Goal: Browse casually: Explore the website without a specific task or goal

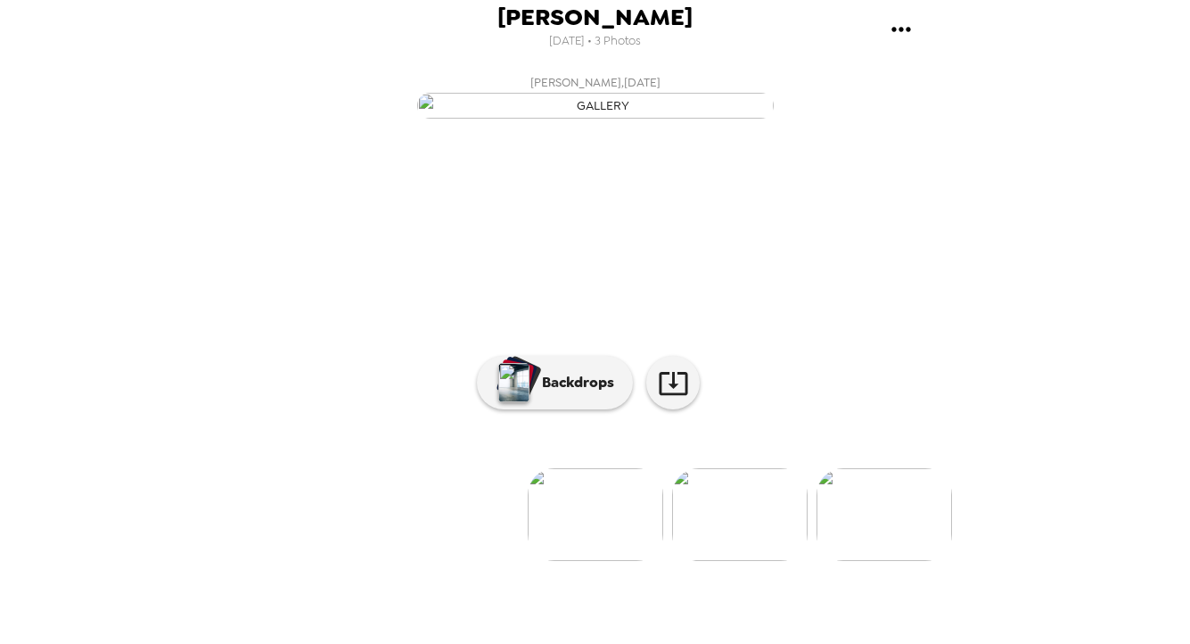
scroll to position [127, 0]
click at [738, 561] on img at bounding box center [739, 514] width 135 height 93
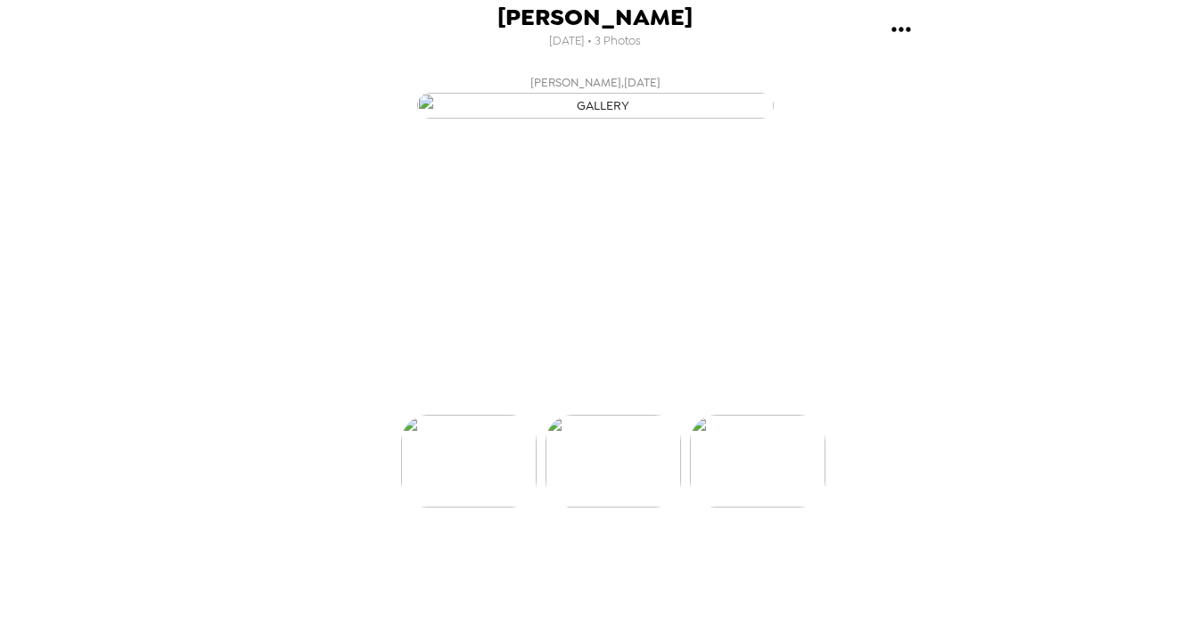
scroll to position [0, 143]
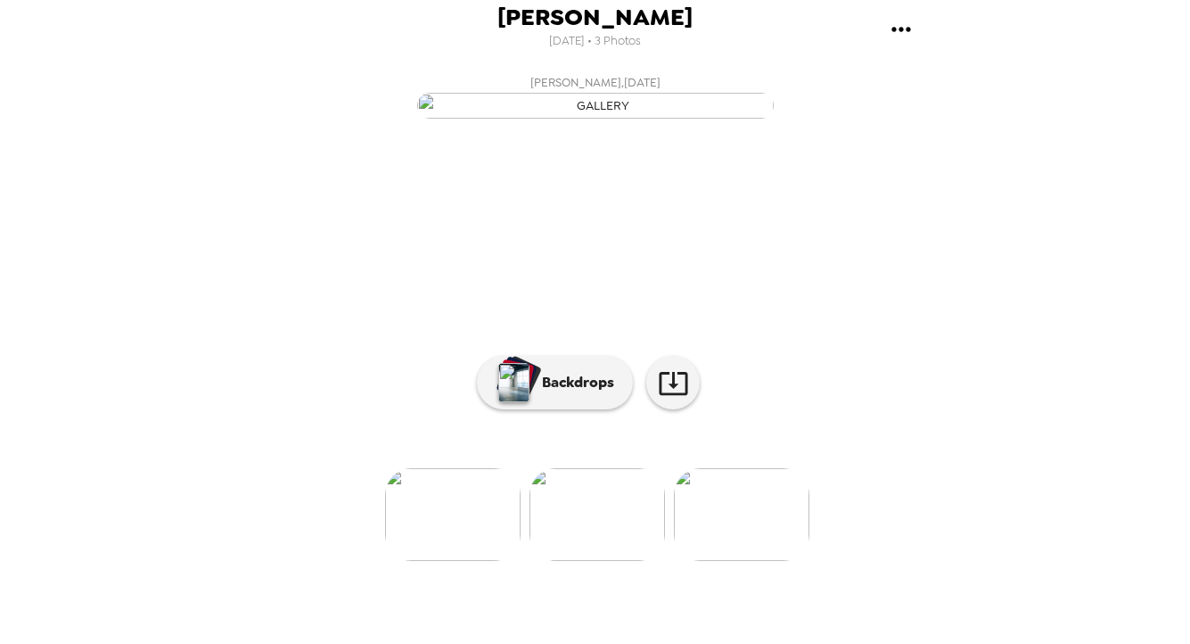
click at [754, 561] on img at bounding box center [741, 514] width 135 height 93
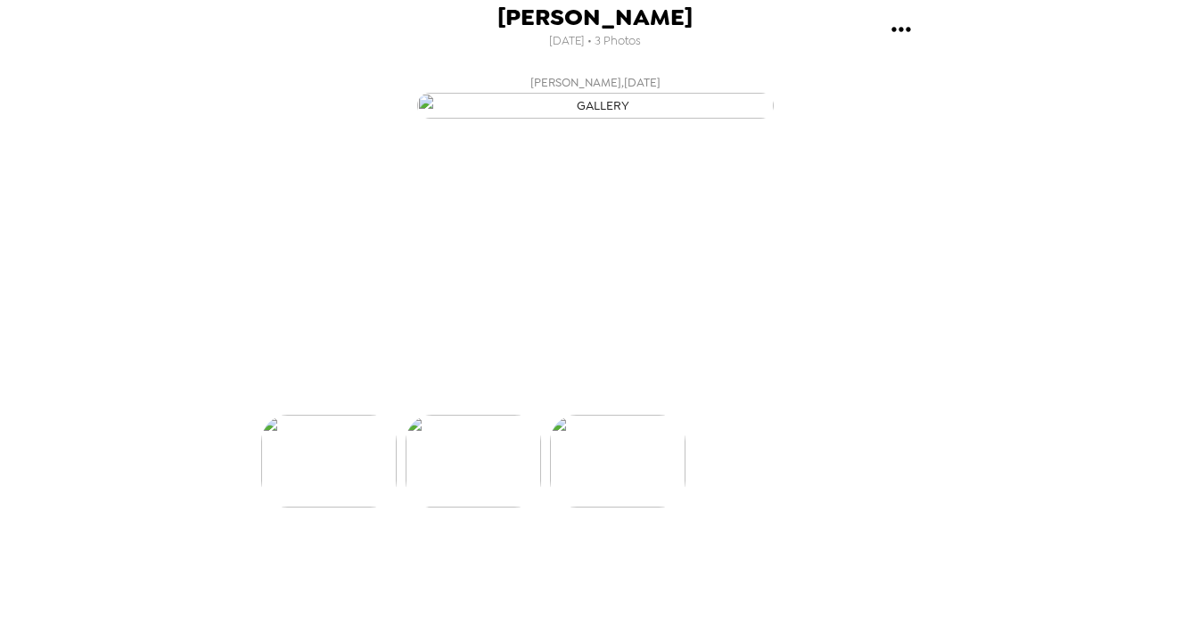
scroll to position [0, 286]
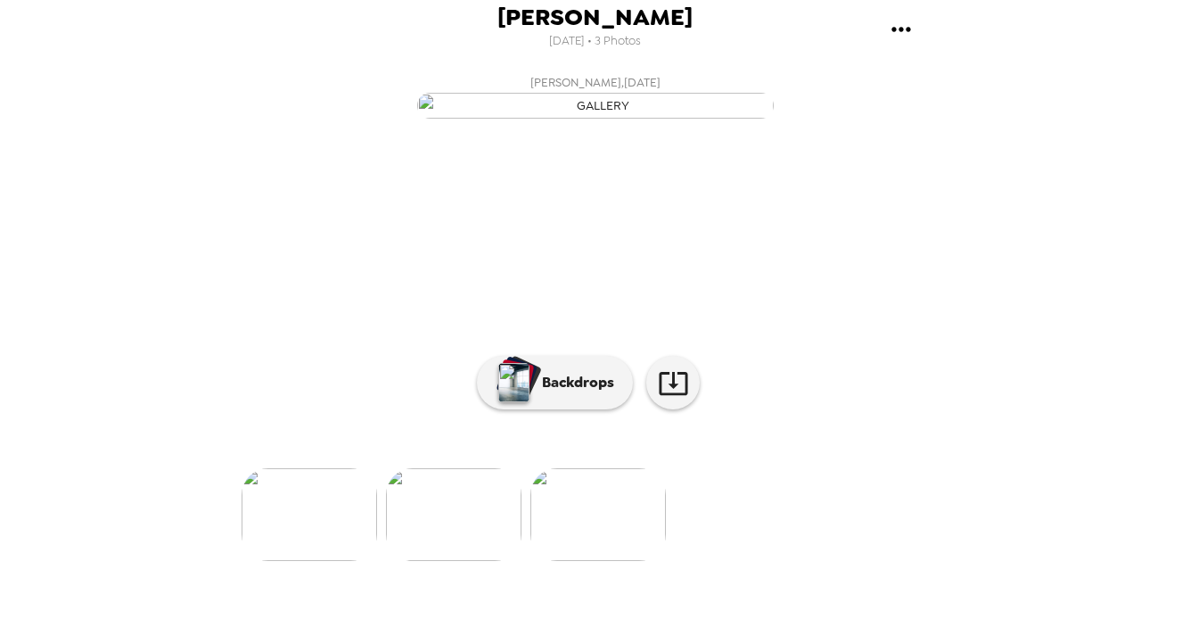
click at [468, 561] on img at bounding box center [453, 514] width 135 height 93
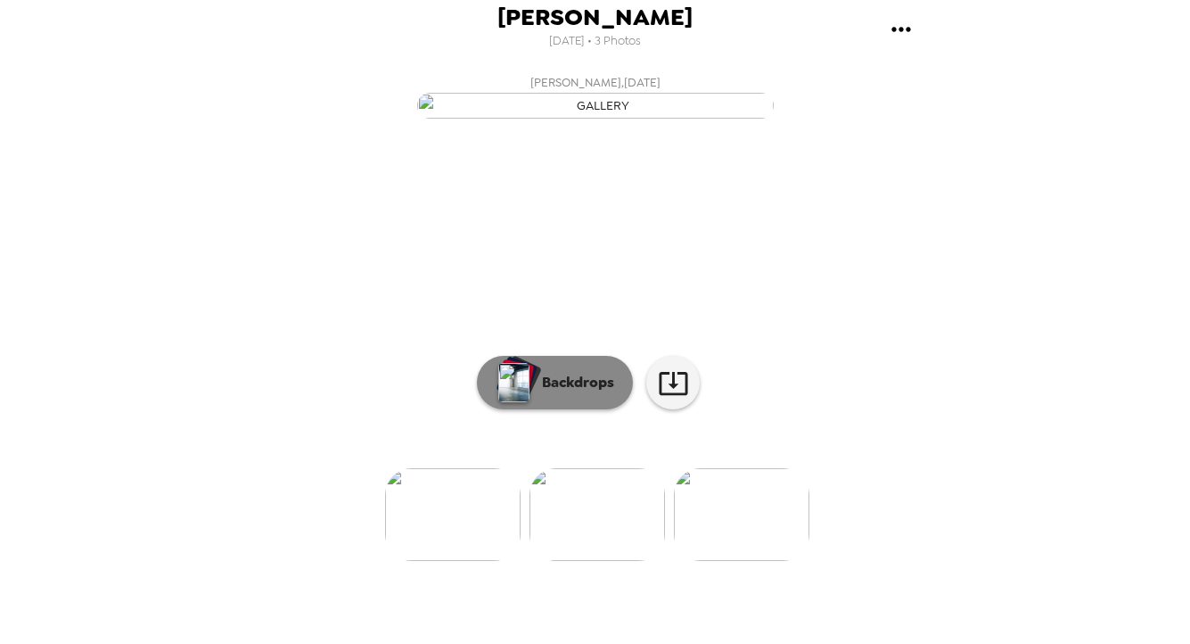
click at [566, 409] on button "Backdrops" at bounding box center [555, 382] width 156 height 53
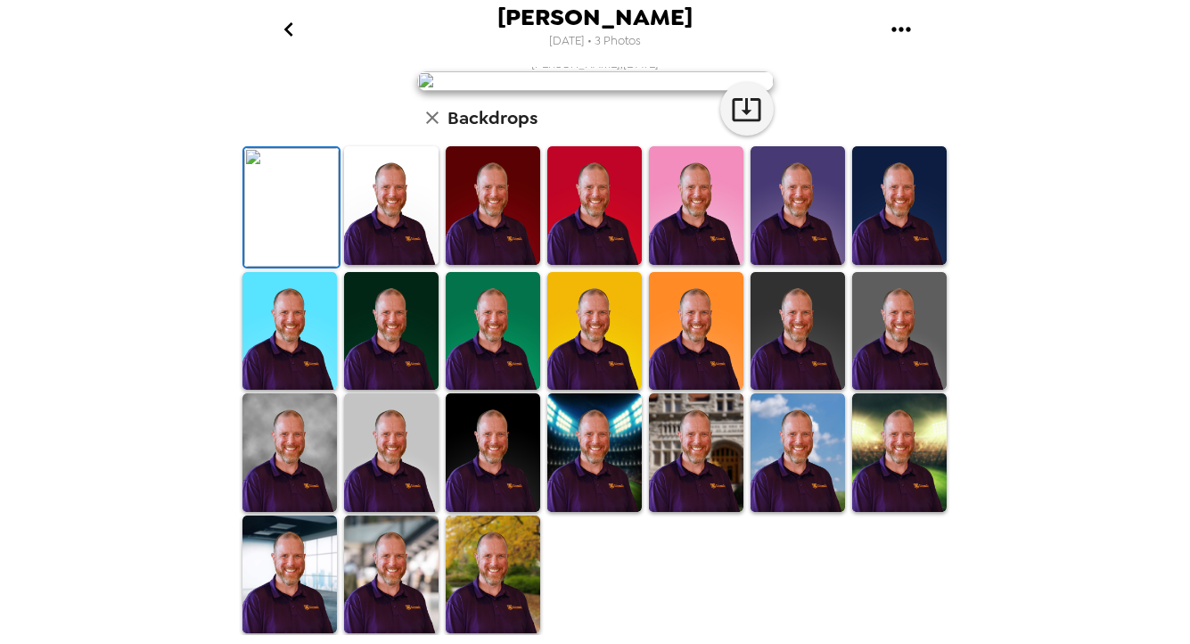
scroll to position [428, 0]
click at [713, 462] on img at bounding box center [696, 452] width 94 height 119
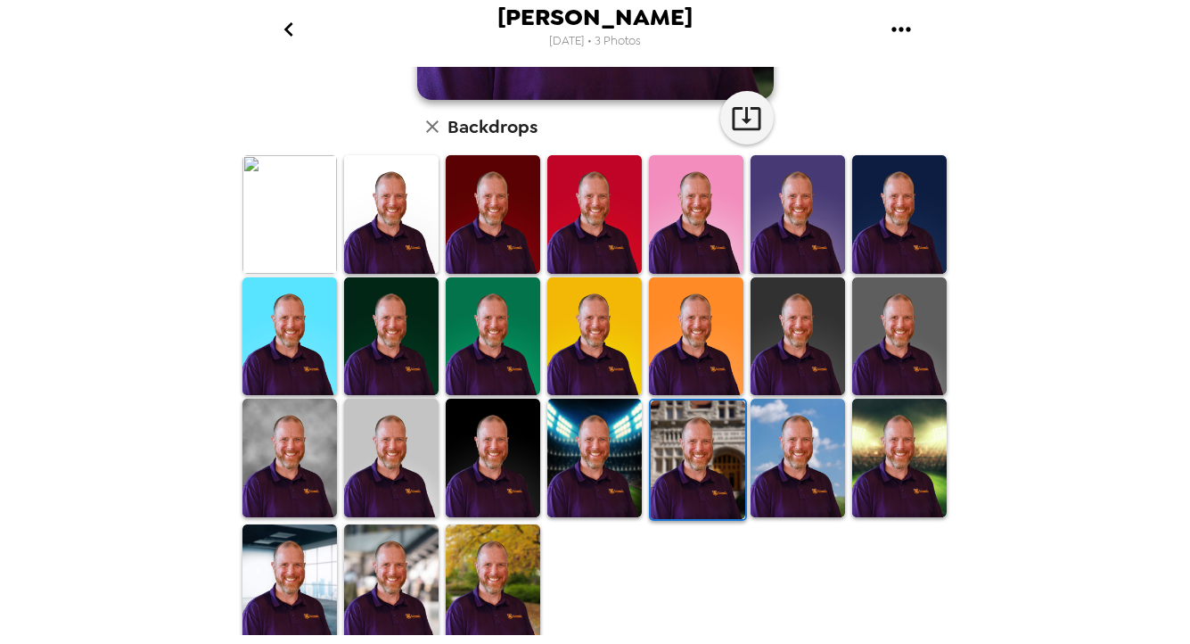
click at [890, 454] on img at bounding box center [899, 457] width 94 height 119
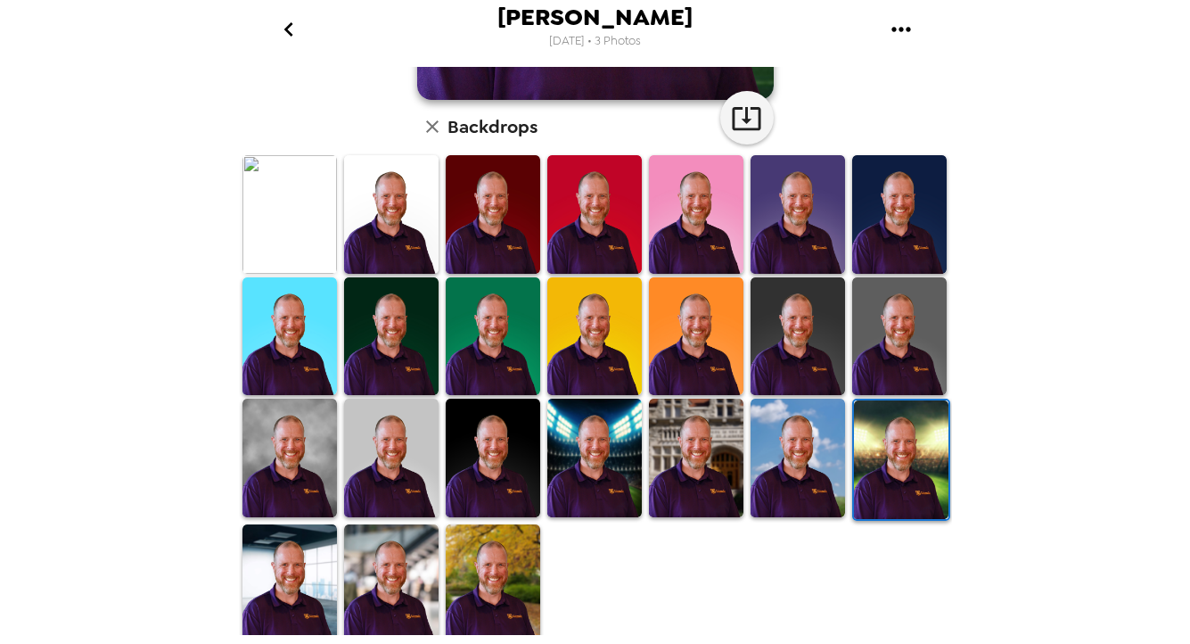
click at [415, 588] on img at bounding box center [391, 583] width 94 height 119
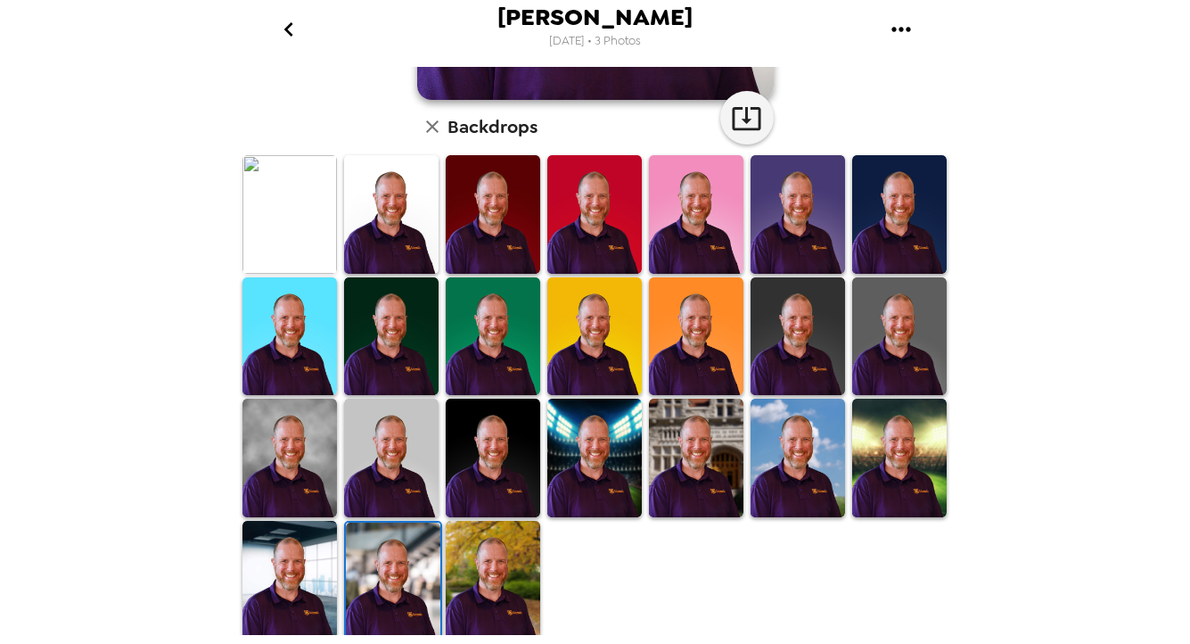
click at [306, 561] on img at bounding box center [289, 580] width 94 height 119
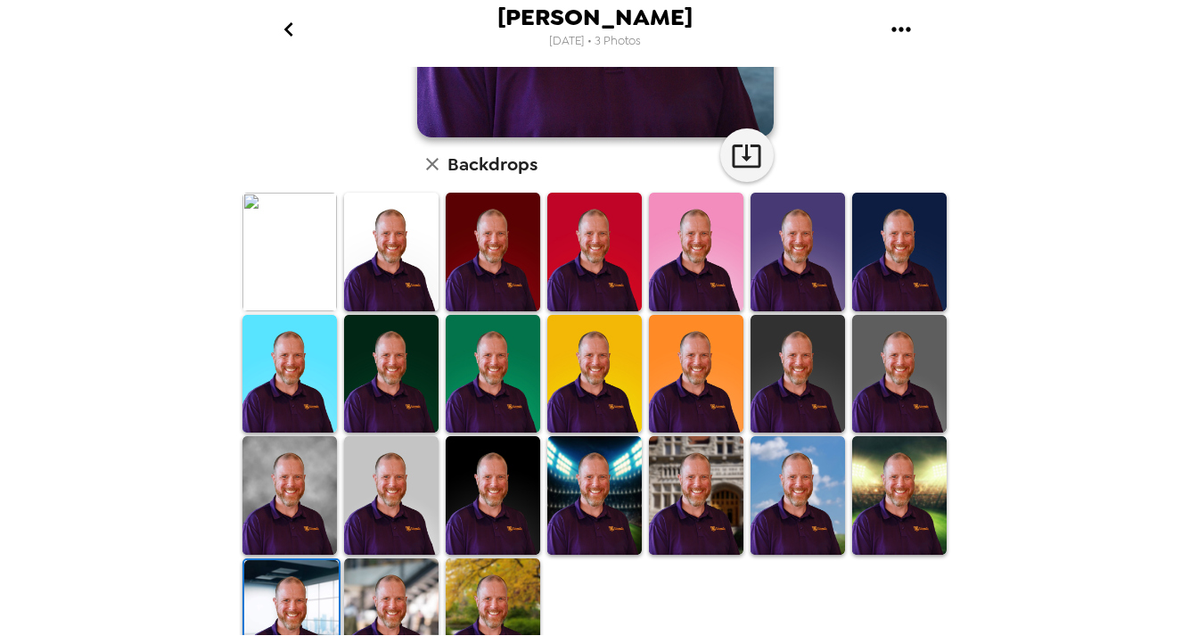
scroll to position [0, 0]
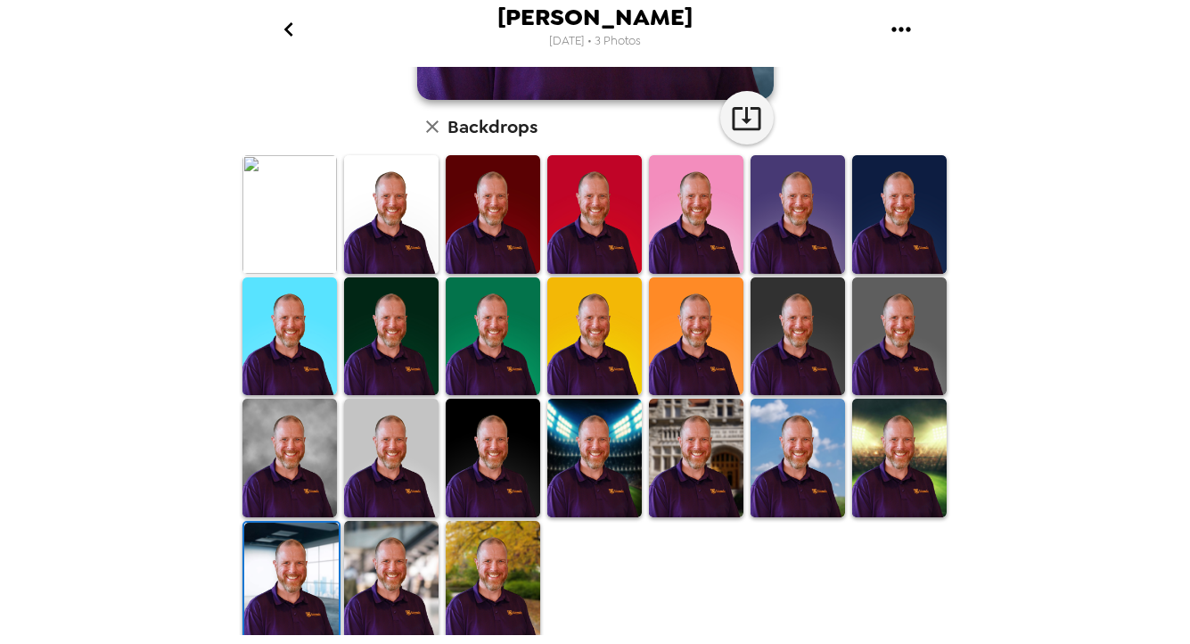
click at [490, 558] on img at bounding box center [493, 580] width 94 height 119
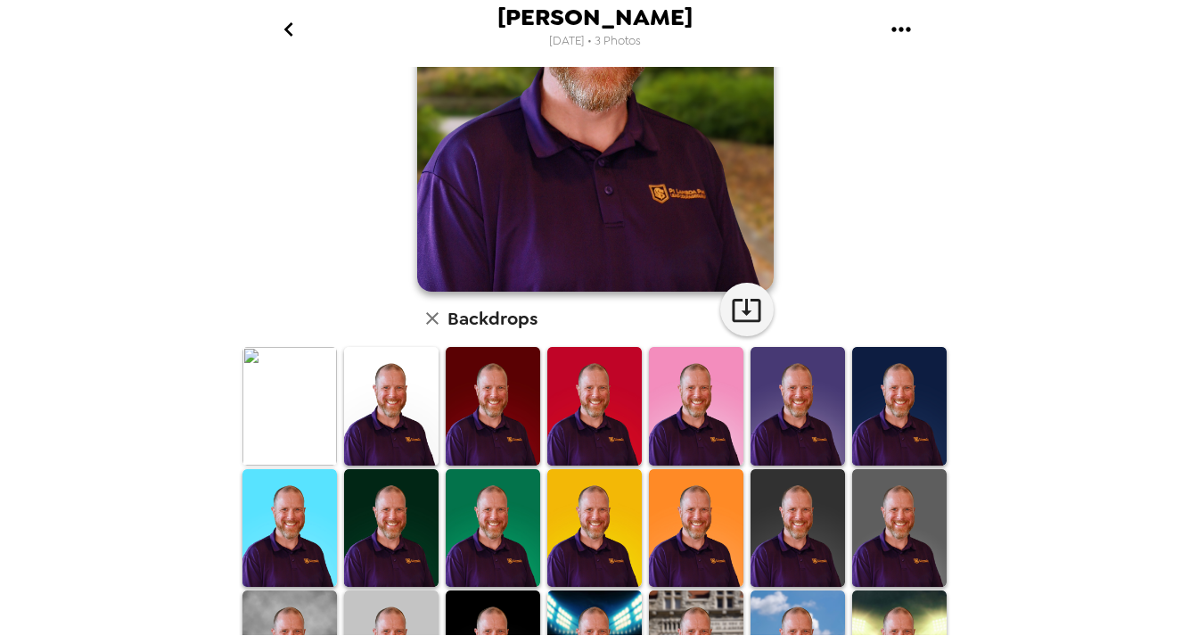
scroll to position [428, 0]
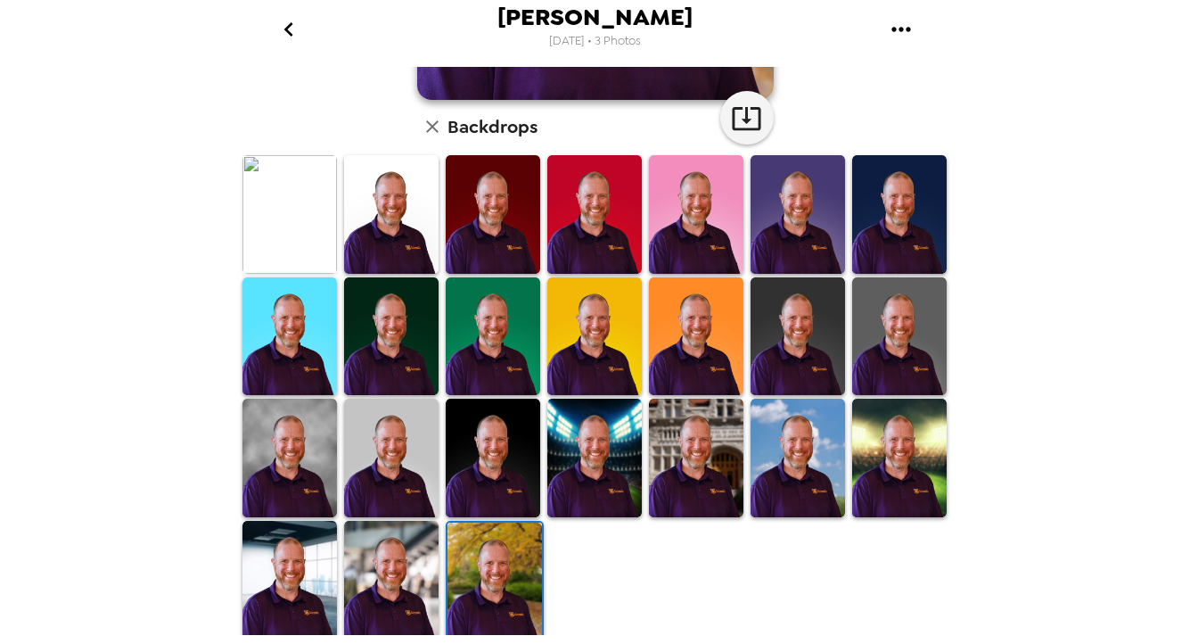
click at [297, 462] on img at bounding box center [289, 457] width 94 height 119
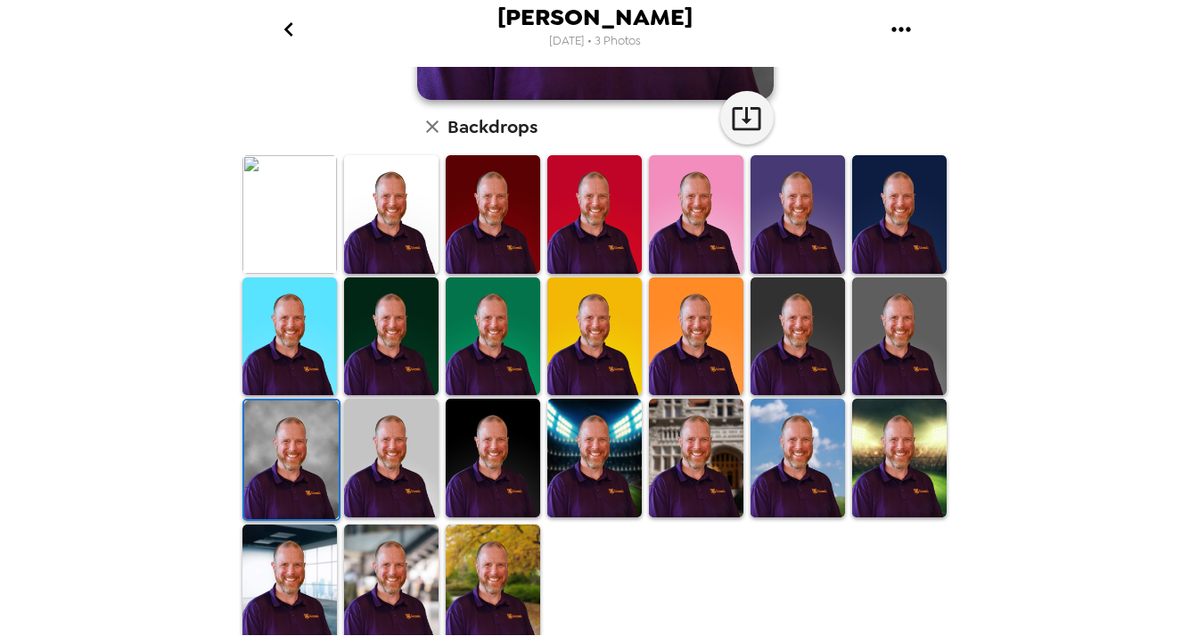
click at [367, 226] on img at bounding box center [391, 214] width 94 height 119
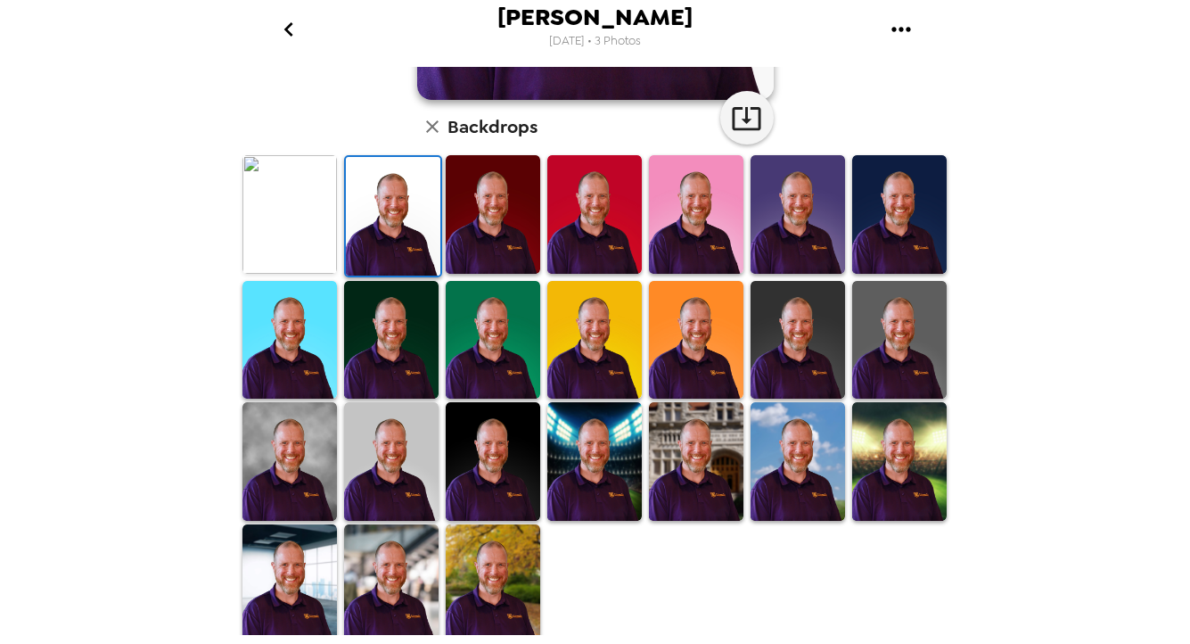
click at [274, 209] on img at bounding box center [289, 214] width 94 height 119
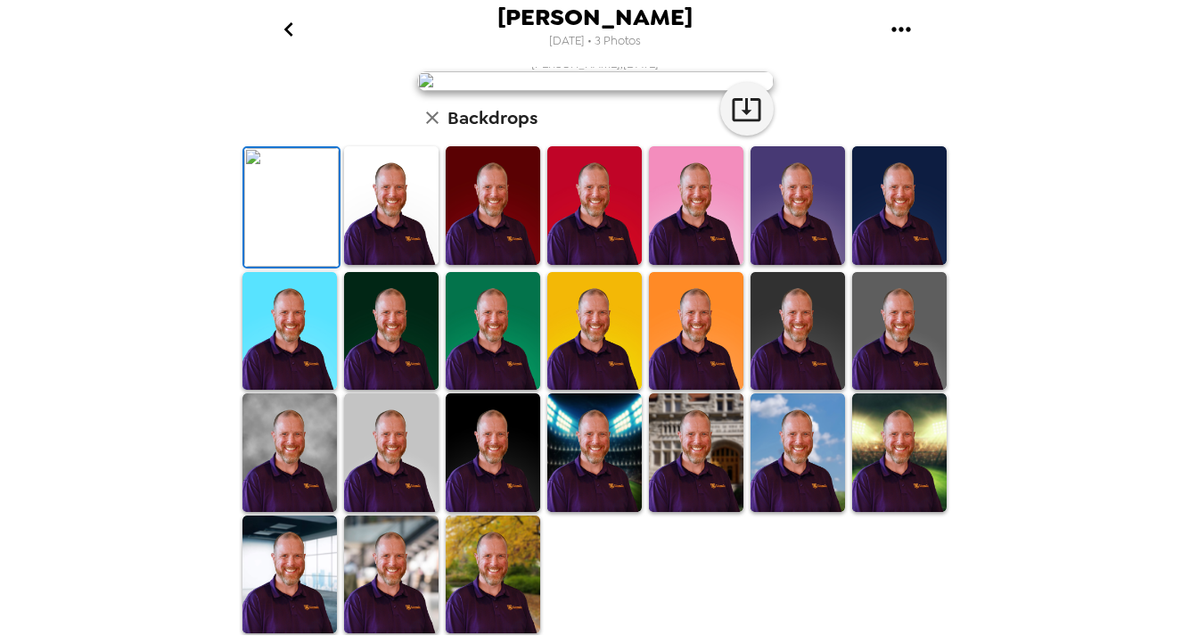
scroll to position [0, 0]
click at [815, 203] on img at bounding box center [798, 205] width 94 height 119
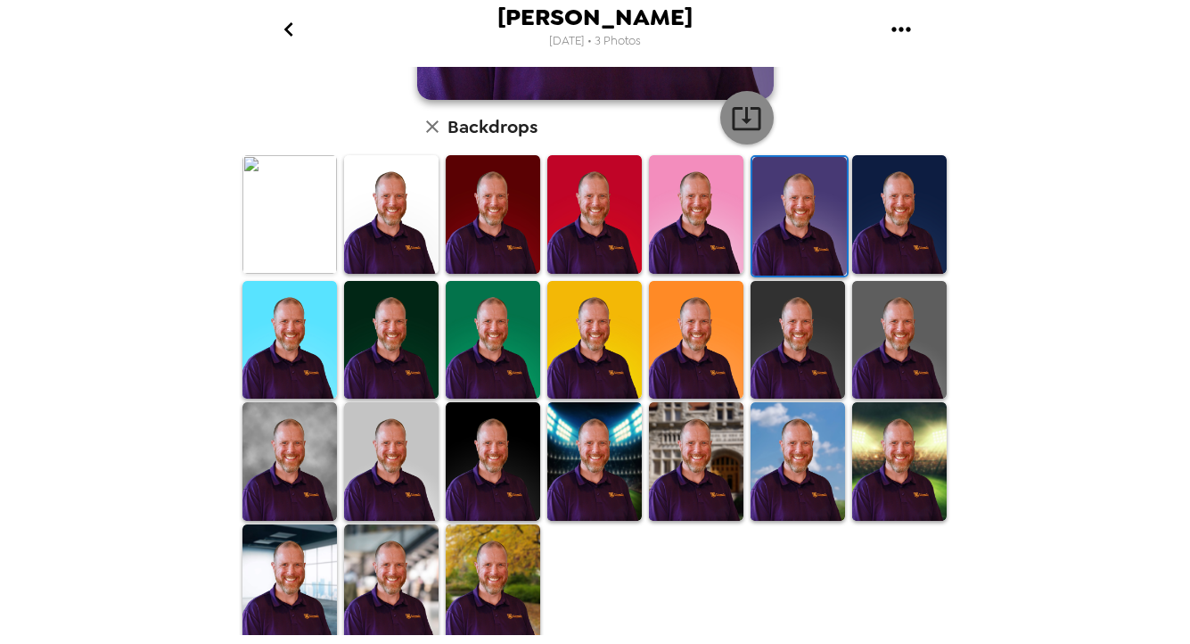
click at [744, 118] on icon "button" at bounding box center [746, 118] width 31 height 31
click at [685, 474] on img at bounding box center [696, 461] width 94 height 119
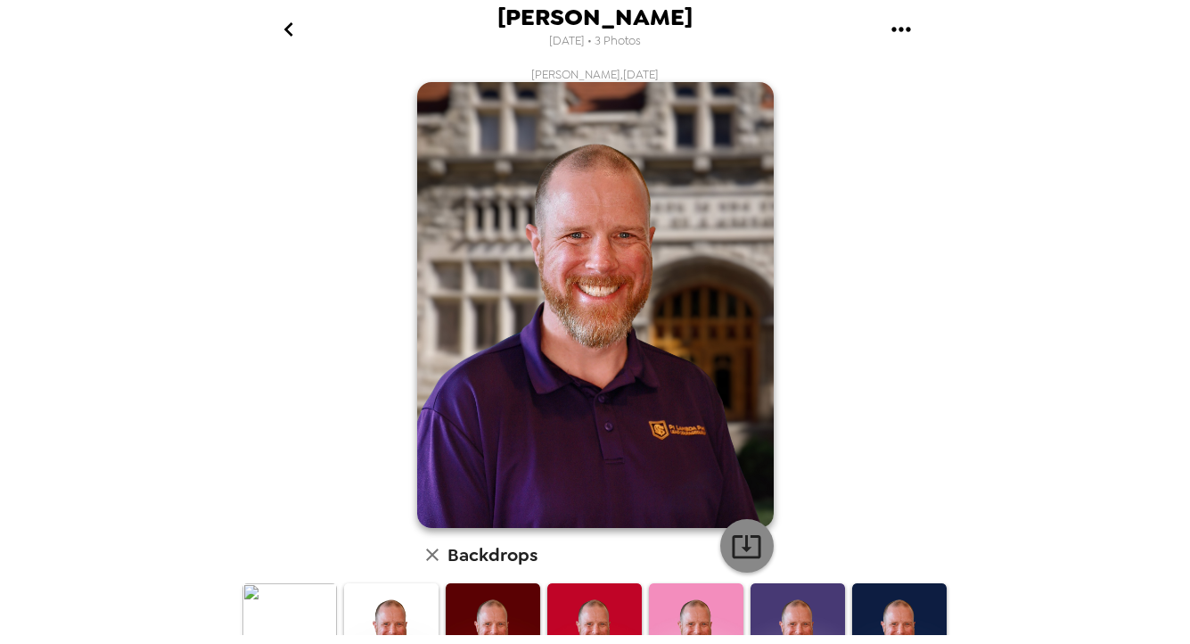
click at [746, 547] on icon "button" at bounding box center [746, 545] width 31 height 31
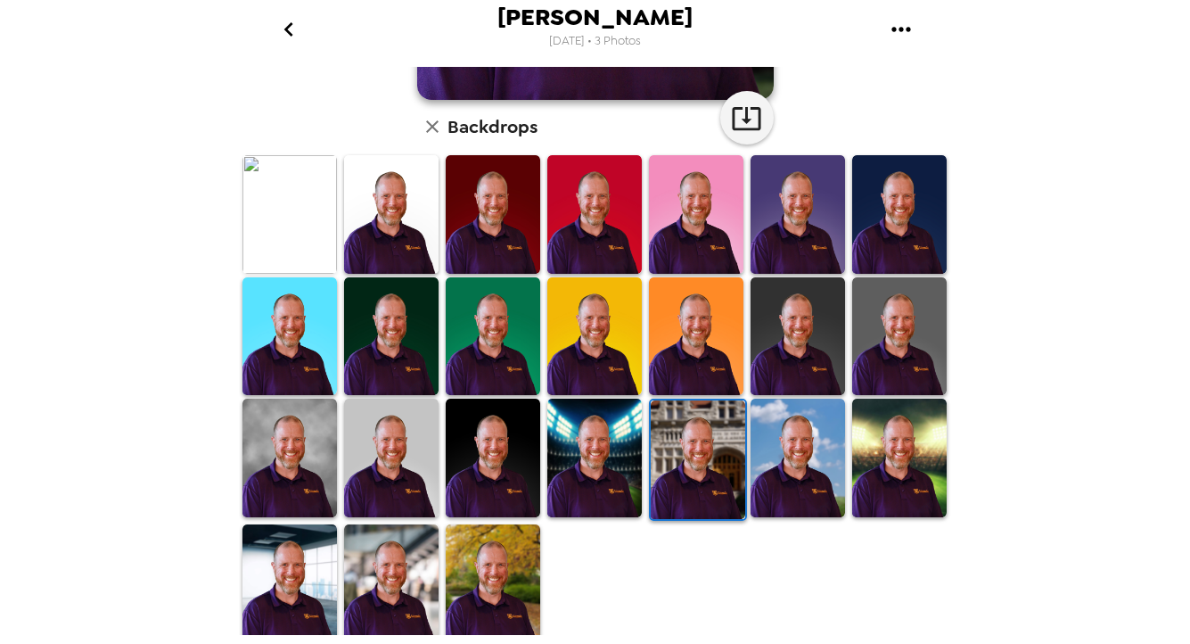
click at [805, 456] on img at bounding box center [798, 457] width 94 height 119
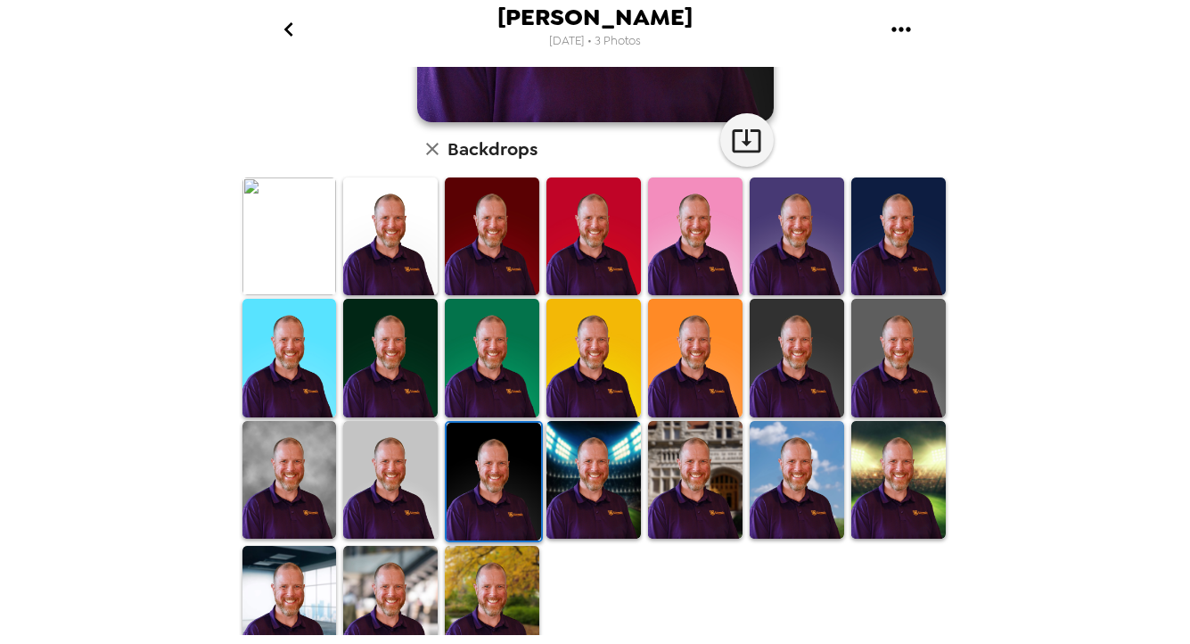
scroll to position [428, 0]
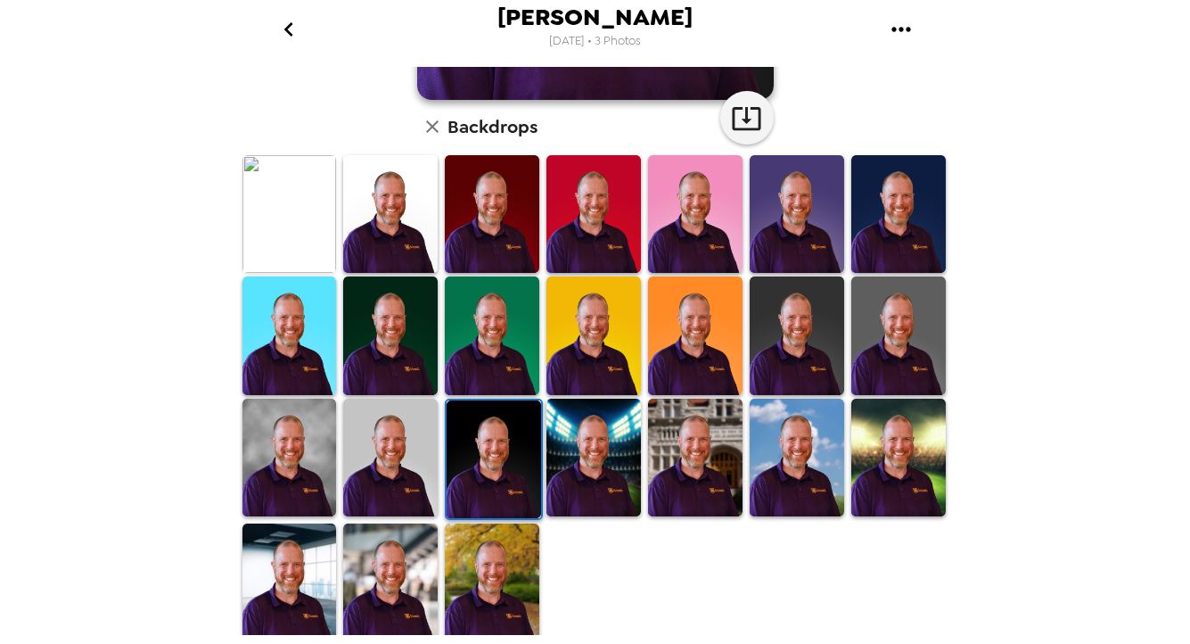
click at [248, 458] on img at bounding box center [289, 457] width 94 height 118
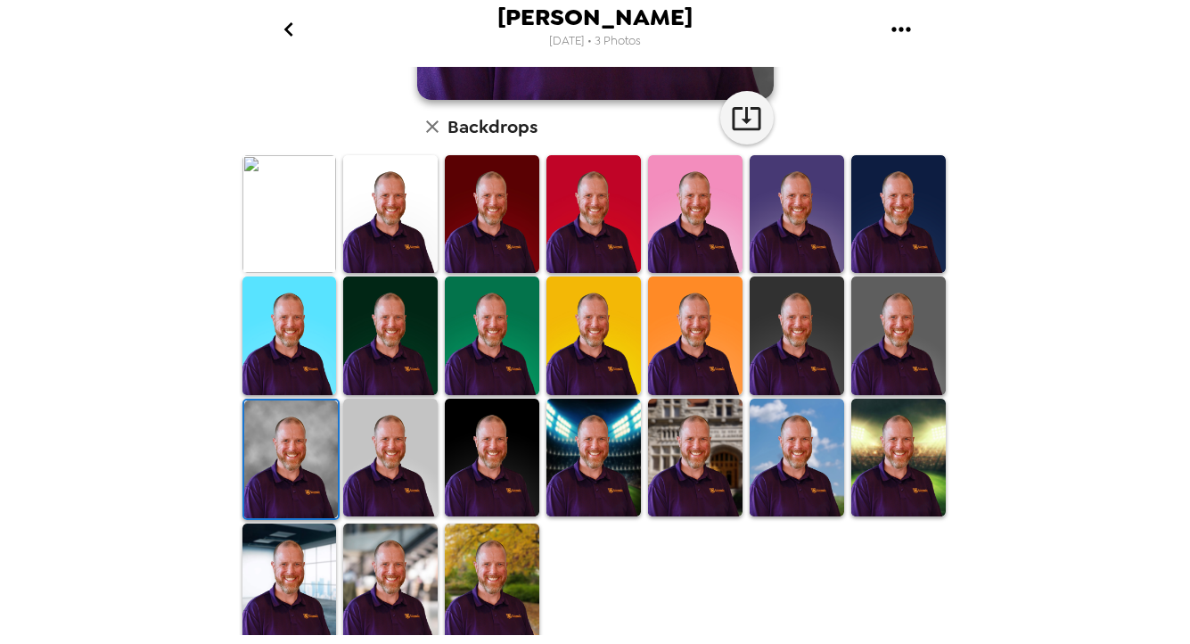
click at [395, 573] on img at bounding box center [390, 582] width 94 height 118
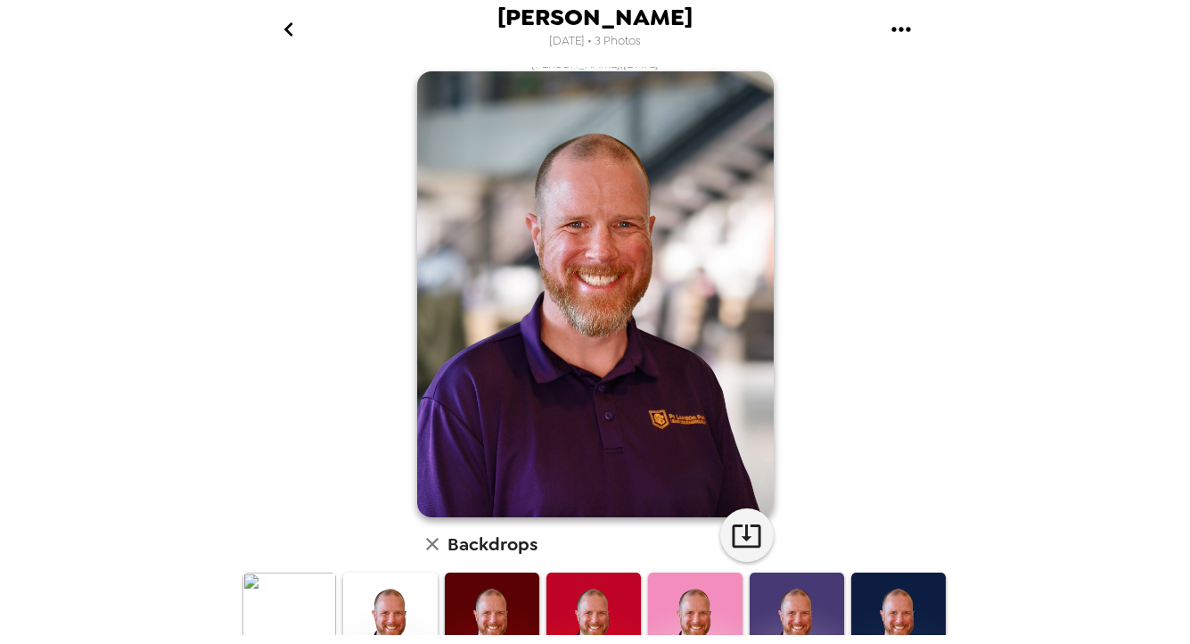
scroll to position [0, 0]
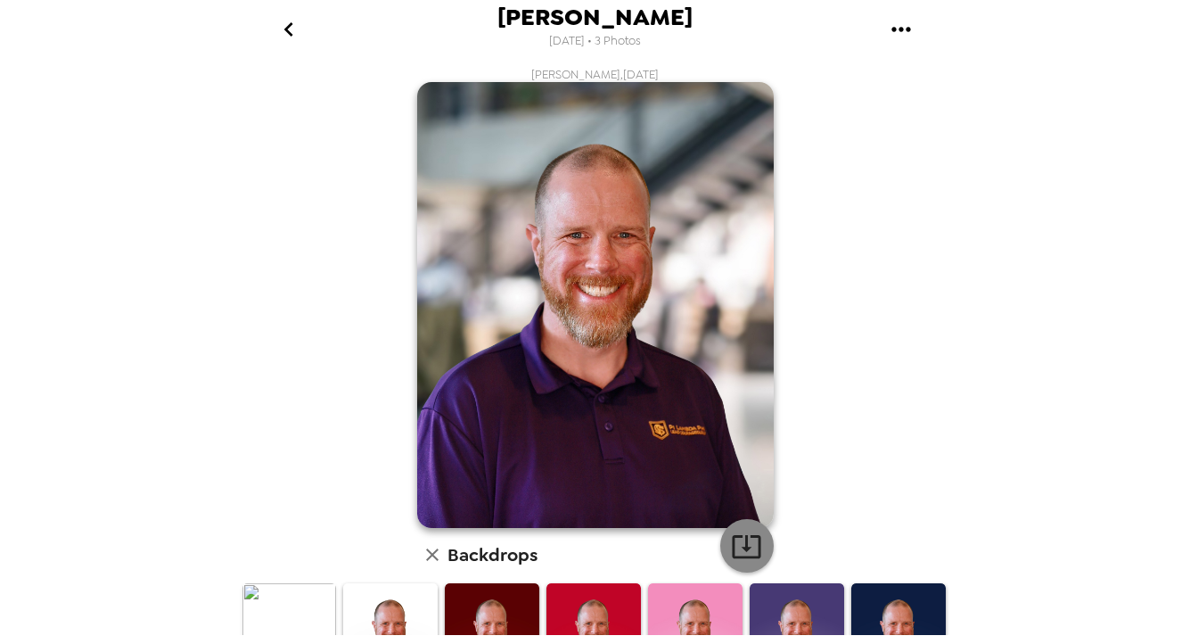
click at [743, 549] on icon "button" at bounding box center [746, 545] width 31 height 31
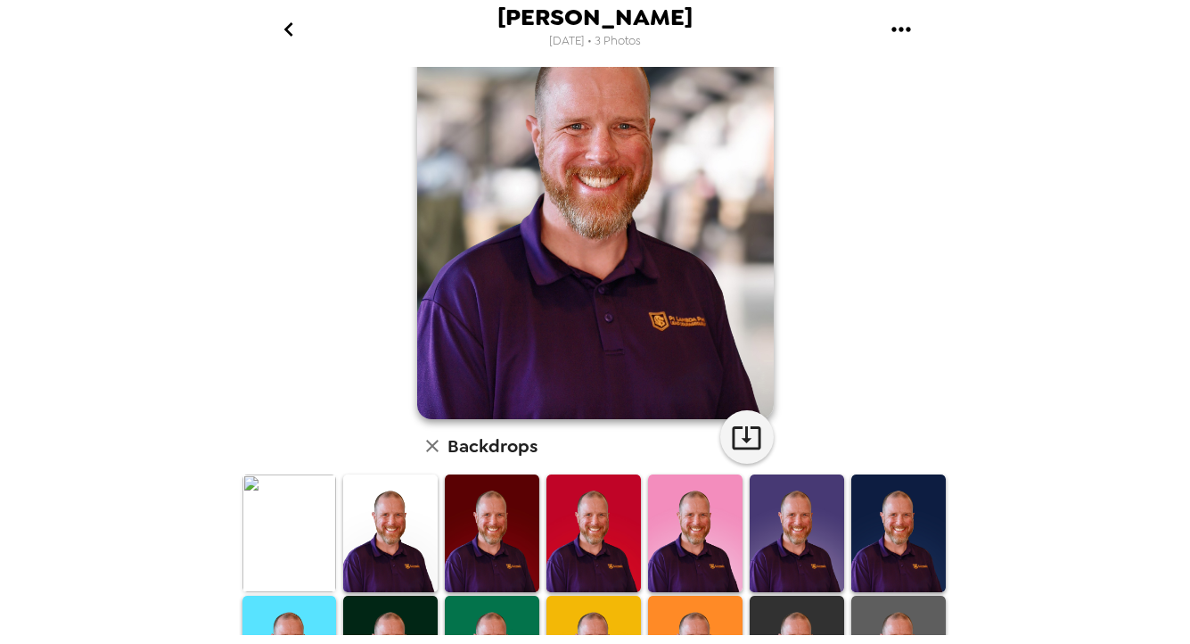
scroll to position [428, 0]
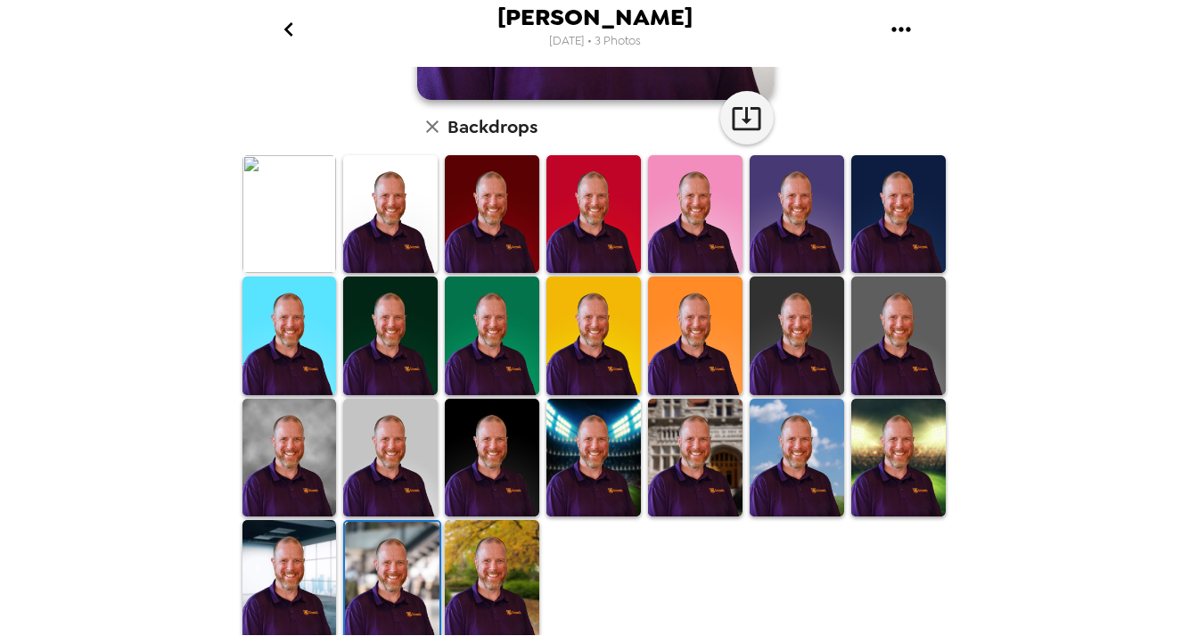
click at [431, 118] on icon "button" at bounding box center [432, 126] width 21 height 21
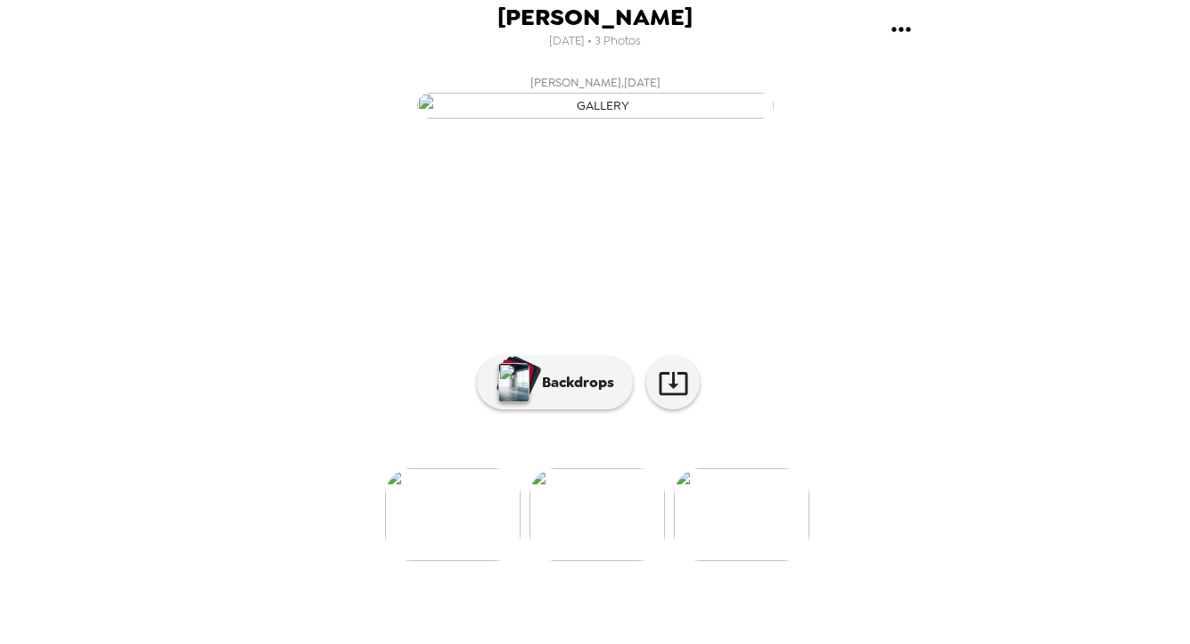
scroll to position [127, 0]
click at [461, 561] on img at bounding box center [452, 514] width 135 height 93
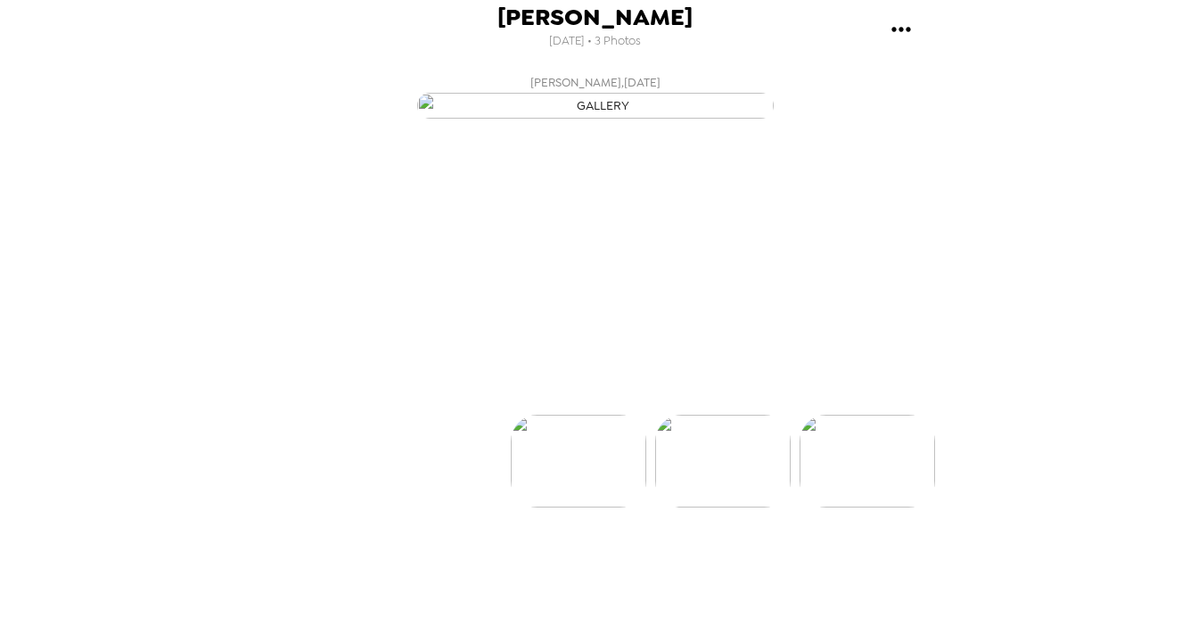
scroll to position [0, 0]
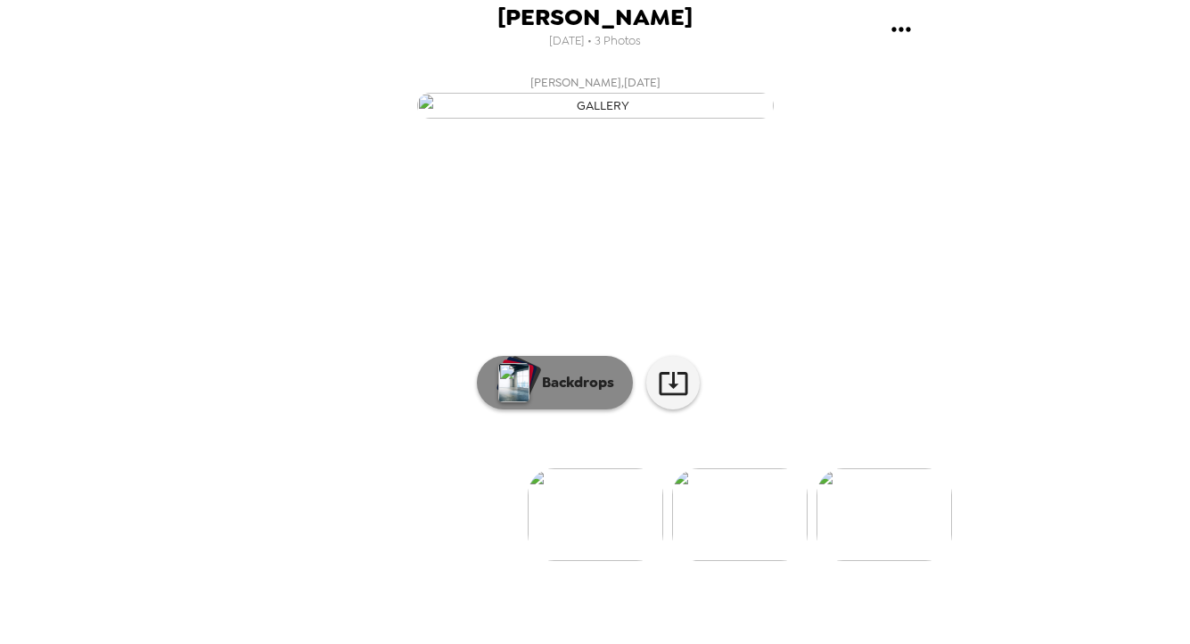
click at [584, 393] on p "Backdrops" at bounding box center [573, 382] width 81 height 21
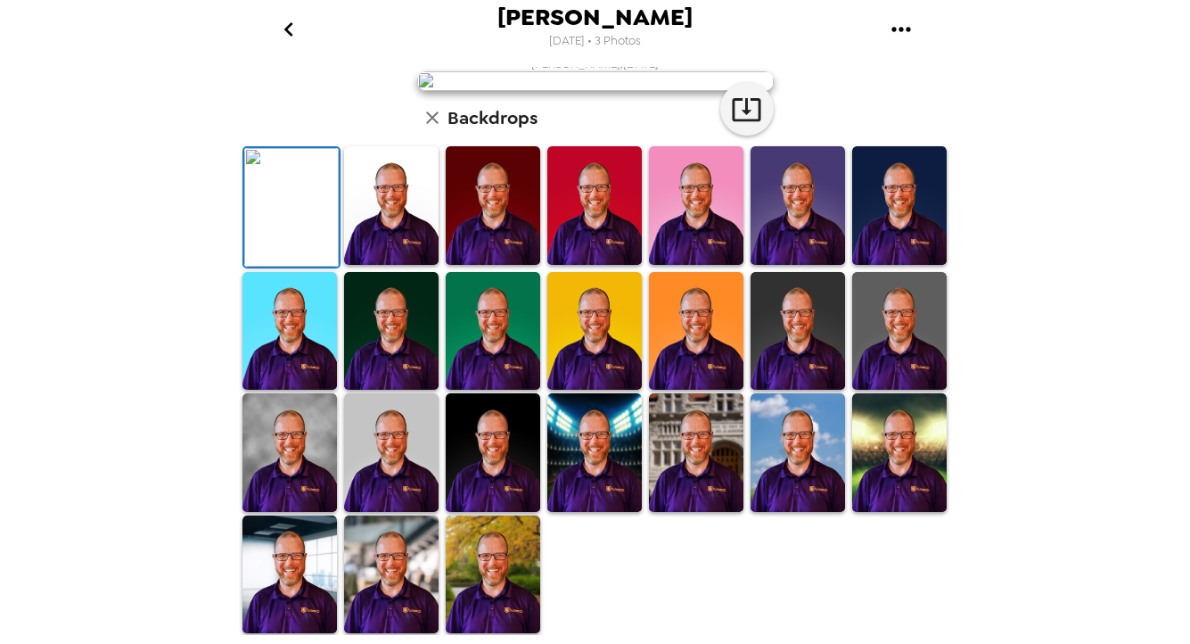
scroll to position [283, 0]
click at [752, 121] on icon "button" at bounding box center [746, 109] width 29 height 23
click at [299, 570] on img at bounding box center [289, 574] width 94 height 119
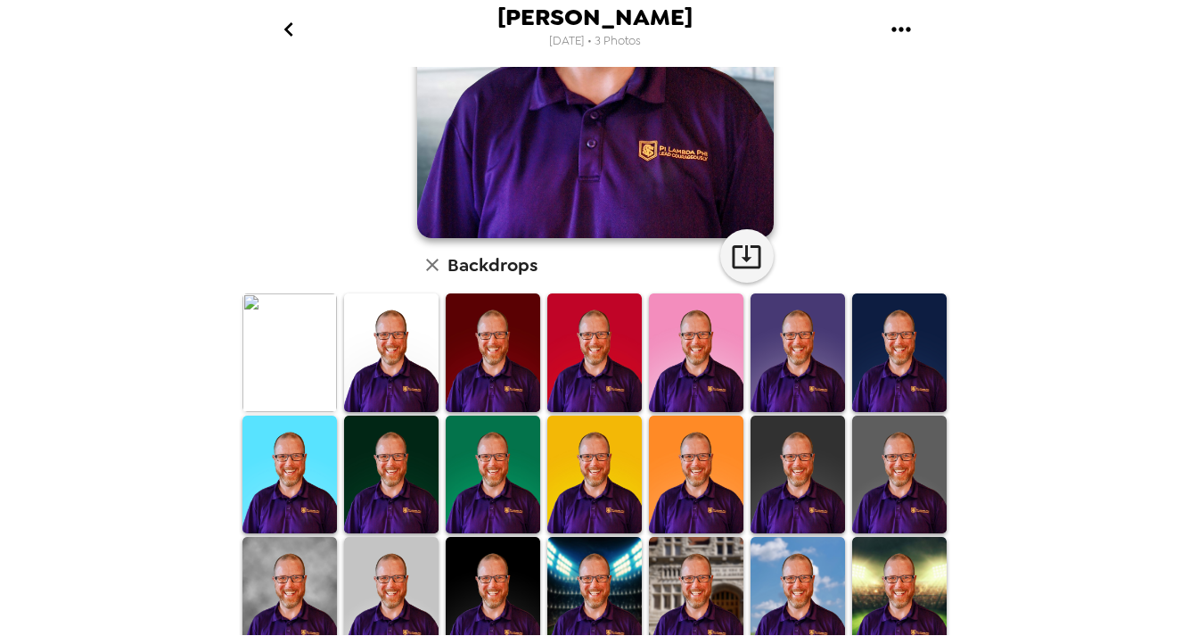
scroll to position [428, 0]
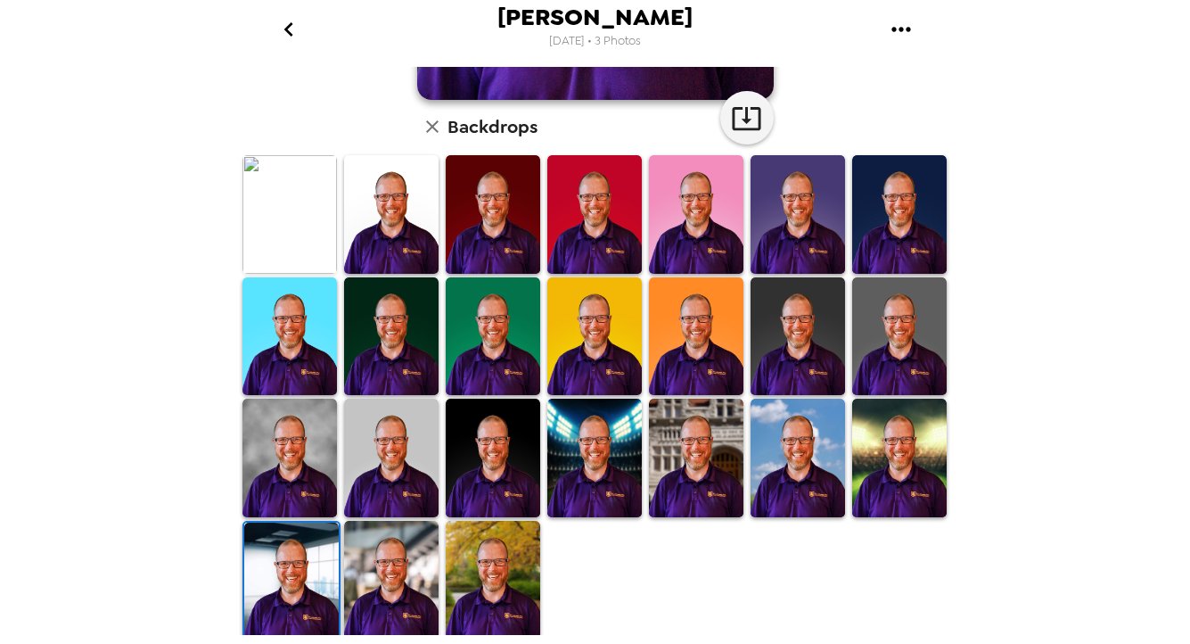
click at [383, 578] on img at bounding box center [391, 580] width 94 height 119
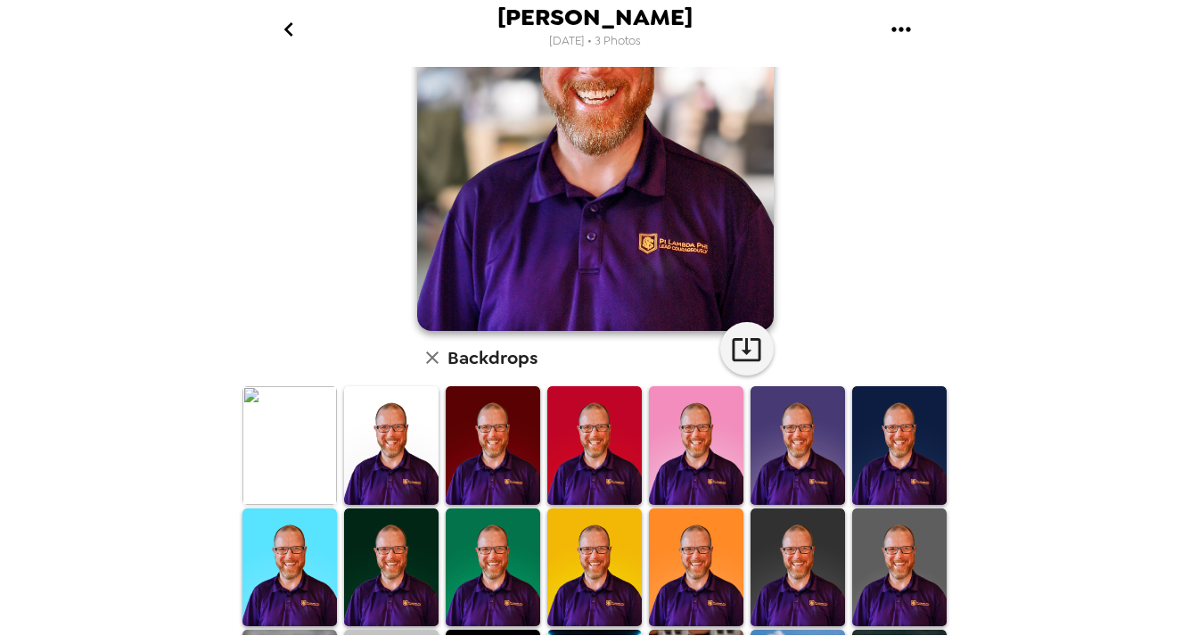
scroll to position [0, 0]
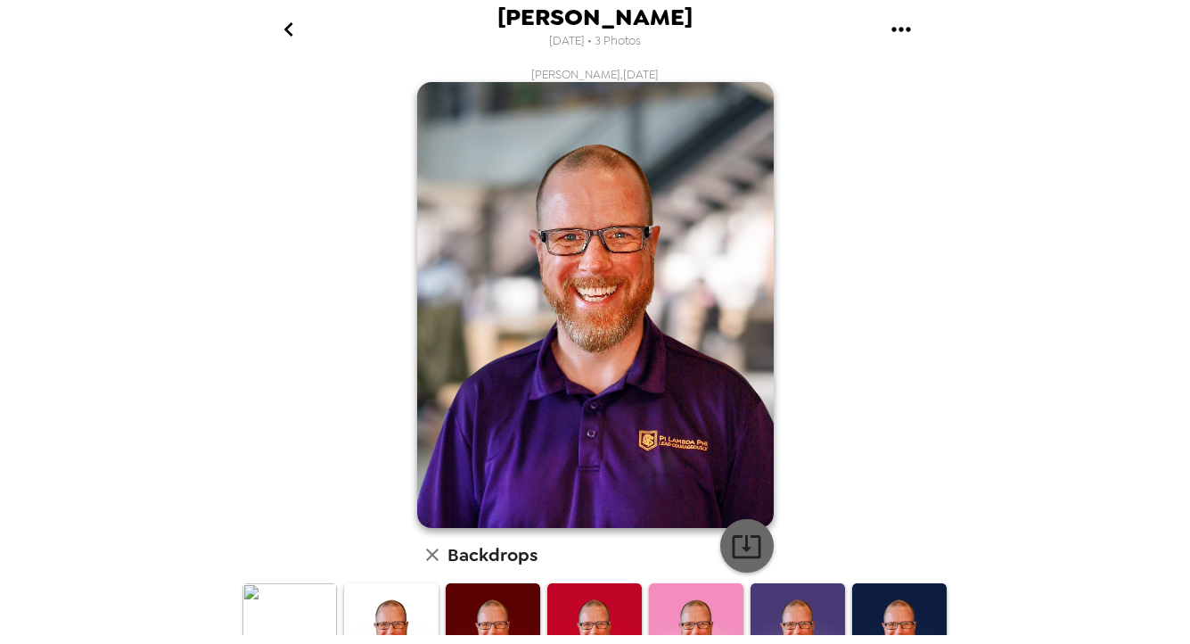
click at [742, 550] on icon "button" at bounding box center [746, 546] width 29 height 23
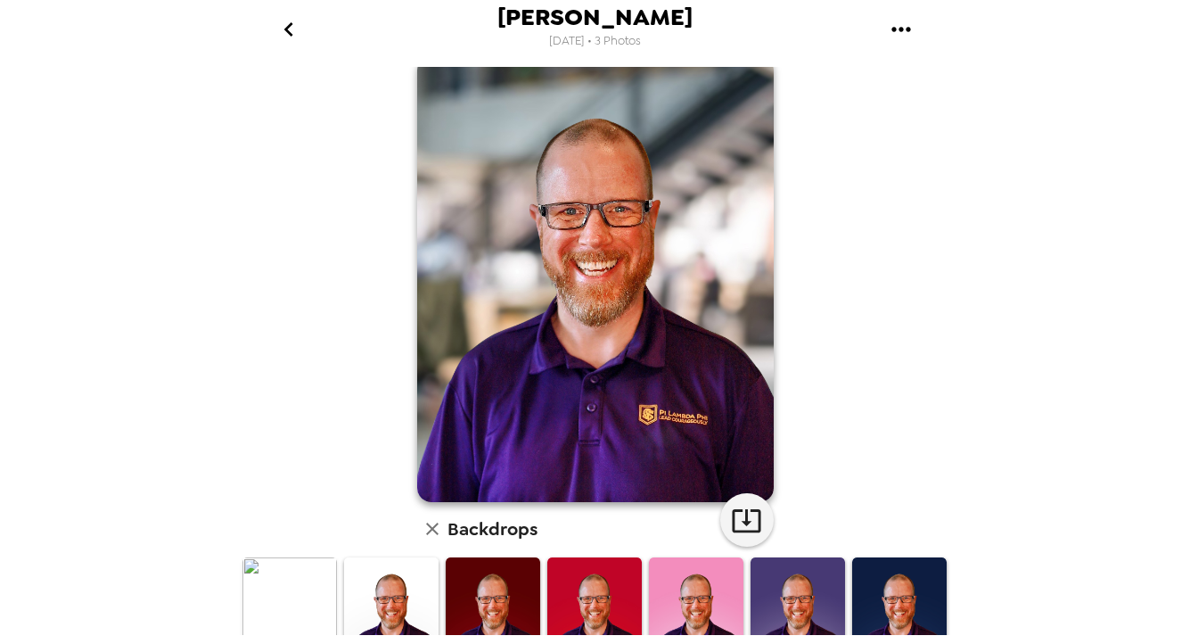
scroll to position [428, 0]
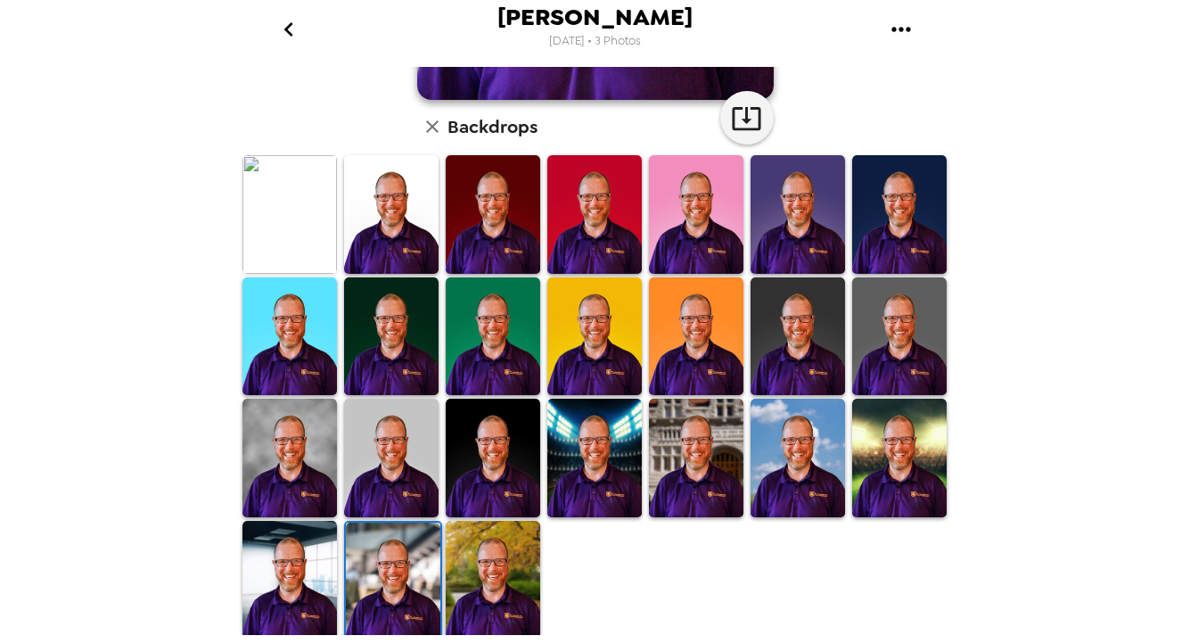
click at [479, 560] on img at bounding box center [493, 580] width 94 height 119
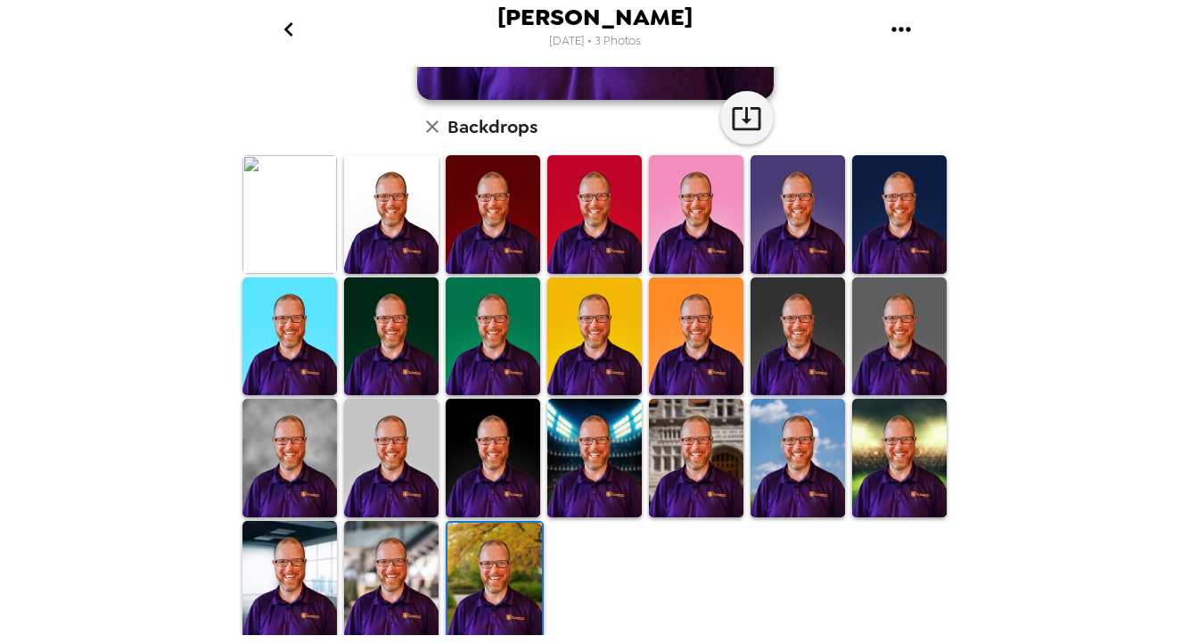
click at [495, 209] on img at bounding box center [493, 214] width 94 height 119
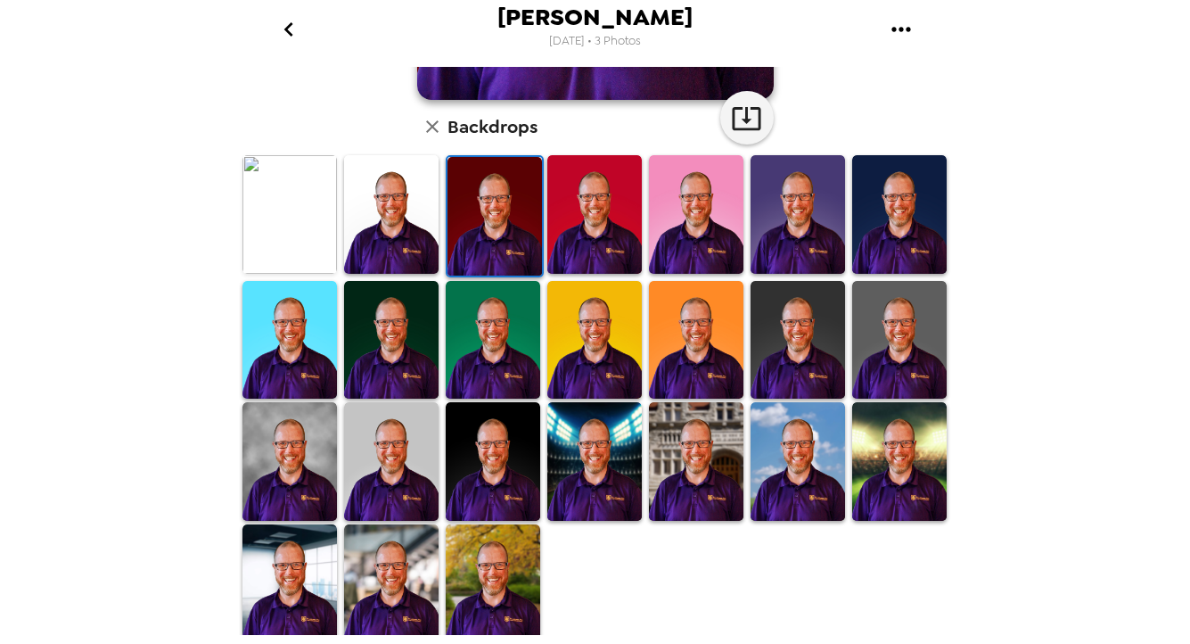
drag, startPoint x: 779, startPoint y: 225, endPoint x: 732, endPoint y: 283, distance: 75.5
click at [779, 225] on img at bounding box center [798, 214] width 94 height 119
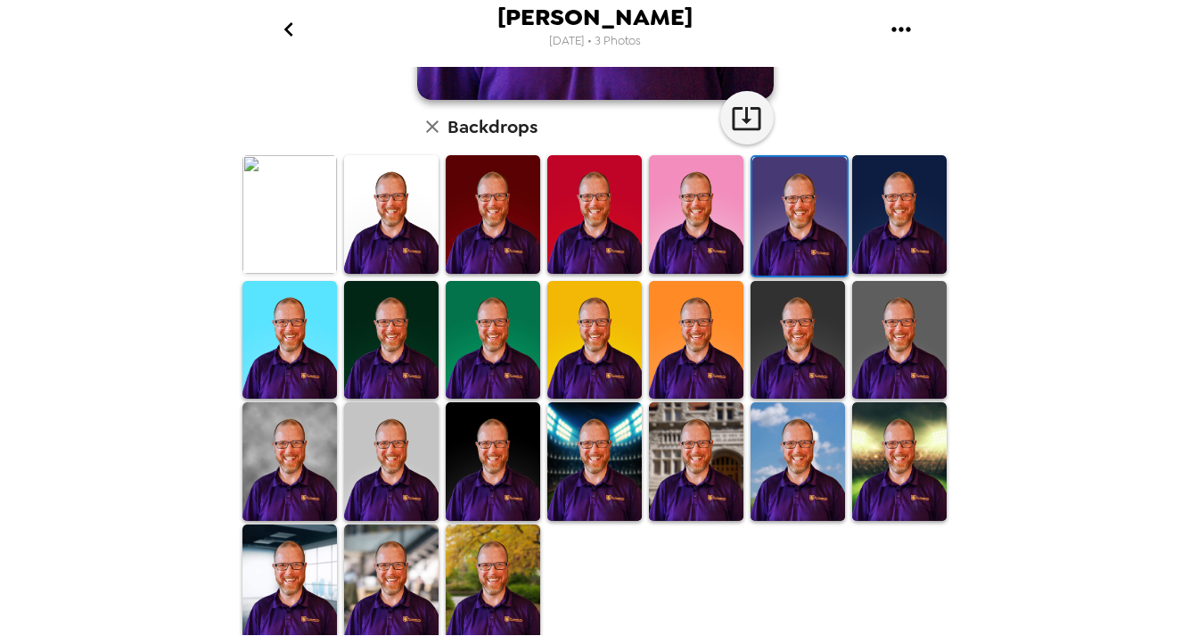
drag, startPoint x: 616, startPoint y: 324, endPoint x: 633, endPoint y: 385, distance: 62.9
click at [616, 324] on img at bounding box center [594, 340] width 94 height 119
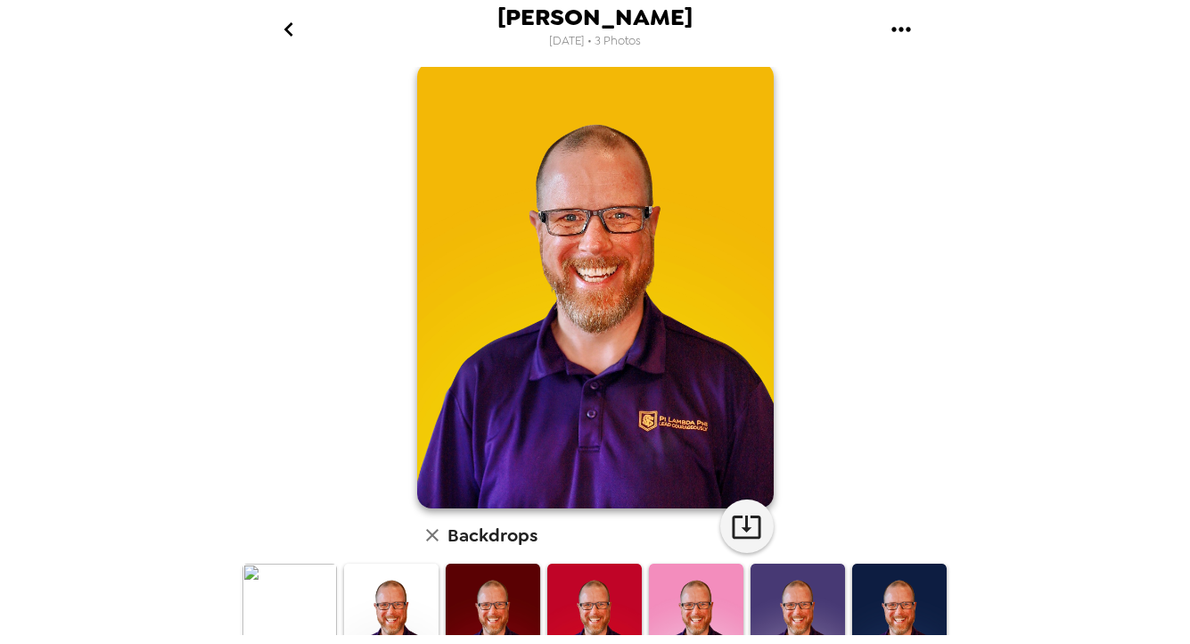
scroll to position [303, 0]
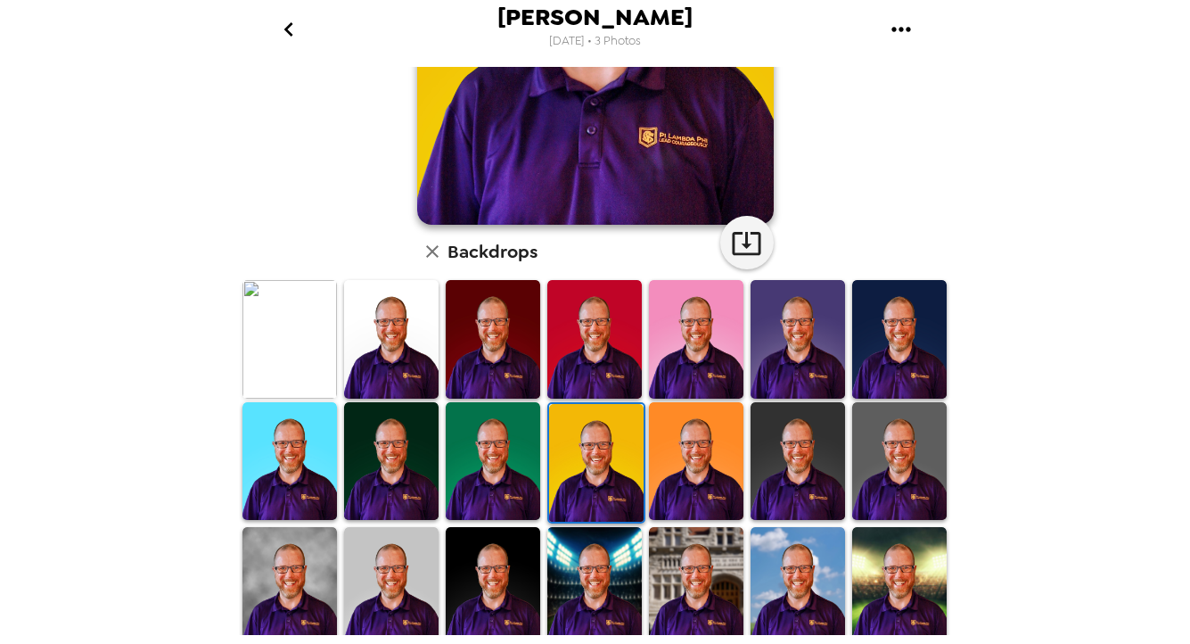
click at [479, 341] on img at bounding box center [493, 339] width 94 height 119
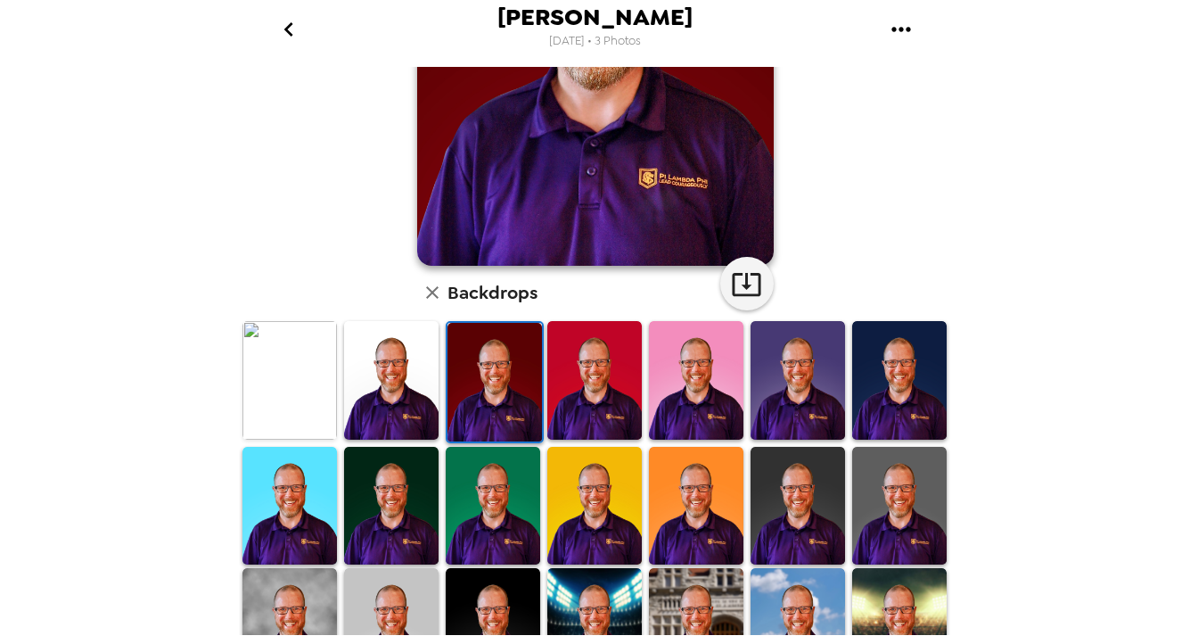
scroll to position [428, 0]
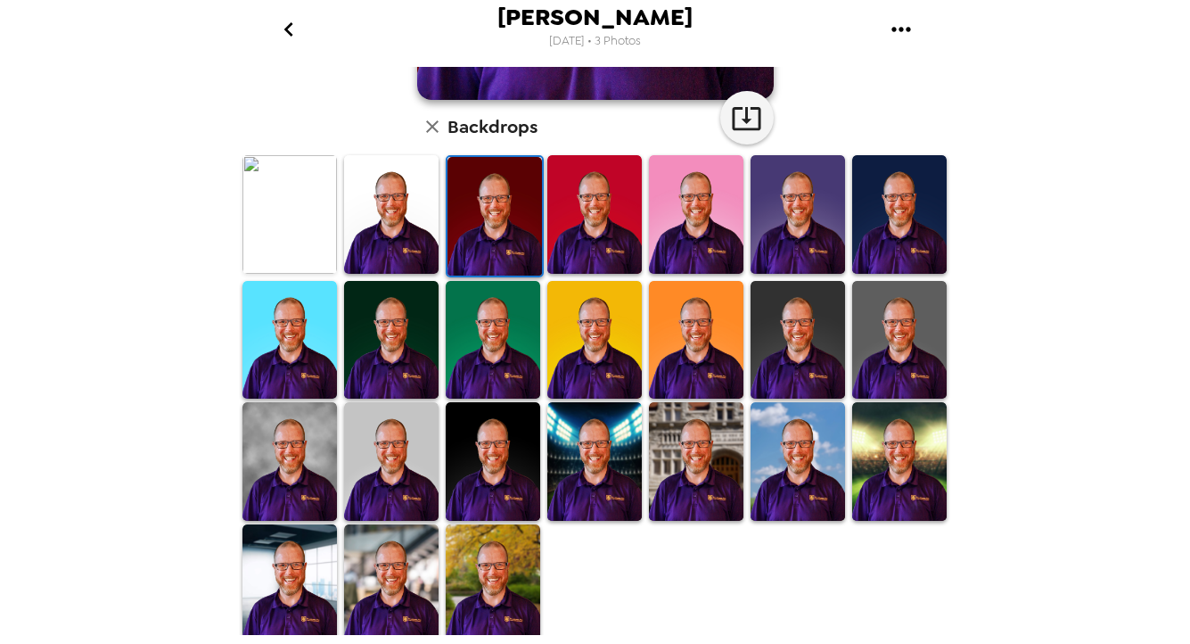
click at [685, 455] on img at bounding box center [696, 461] width 94 height 119
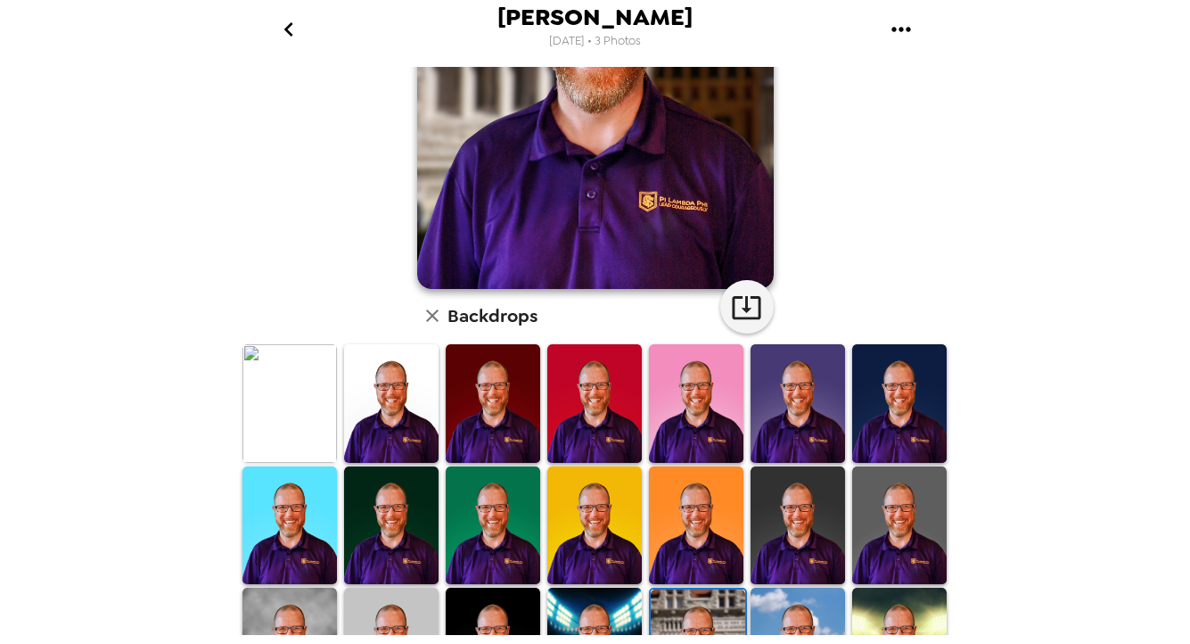
scroll to position [0, 0]
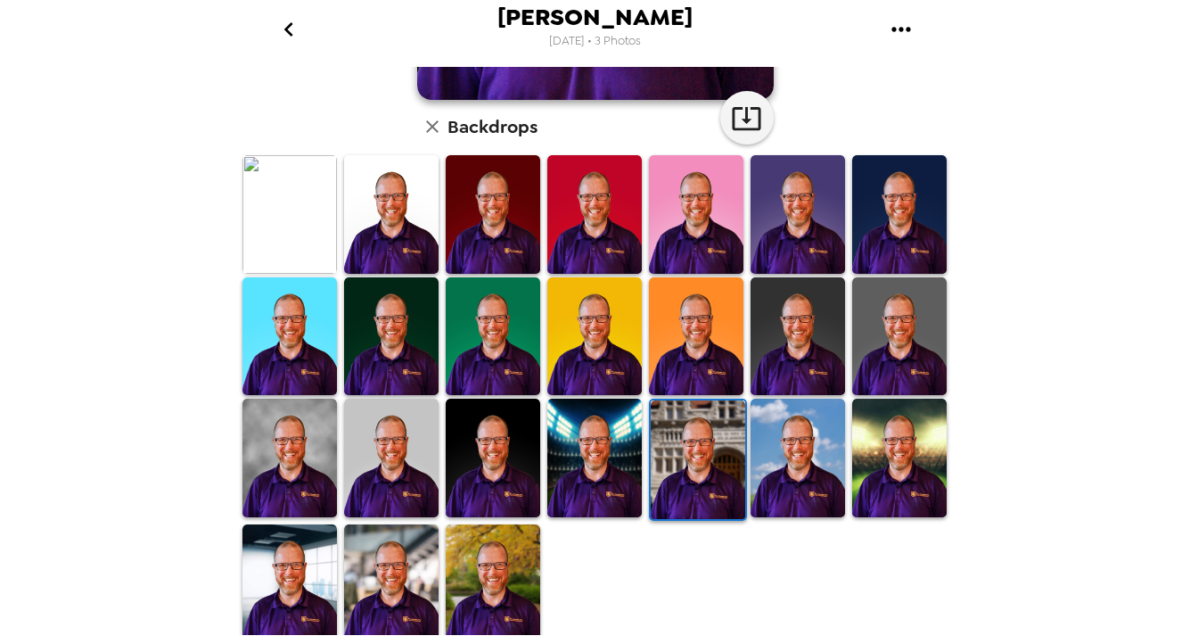
click at [500, 471] on img at bounding box center [493, 457] width 94 height 119
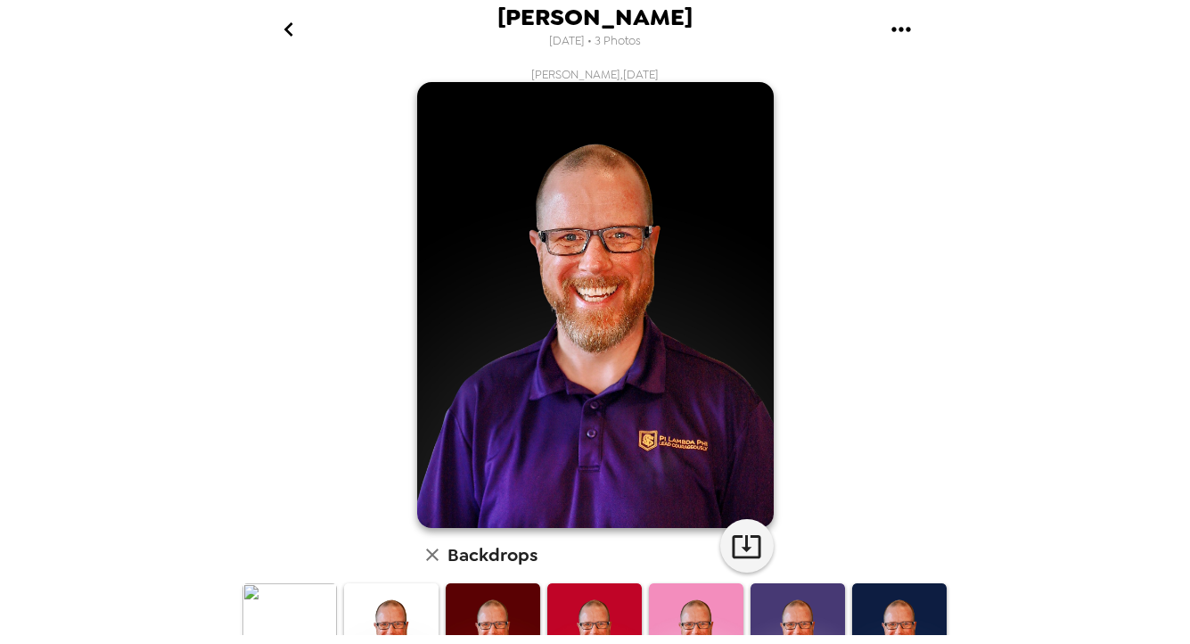
scroll to position [428, 0]
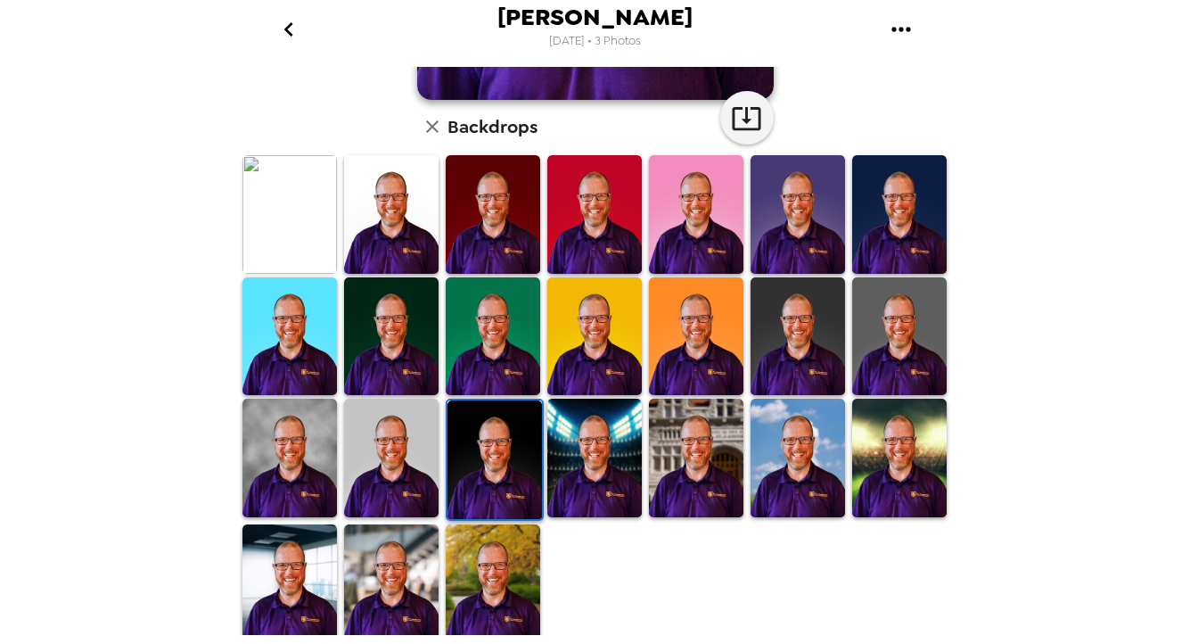
click at [431, 131] on icon "button" at bounding box center [432, 126] width 21 height 21
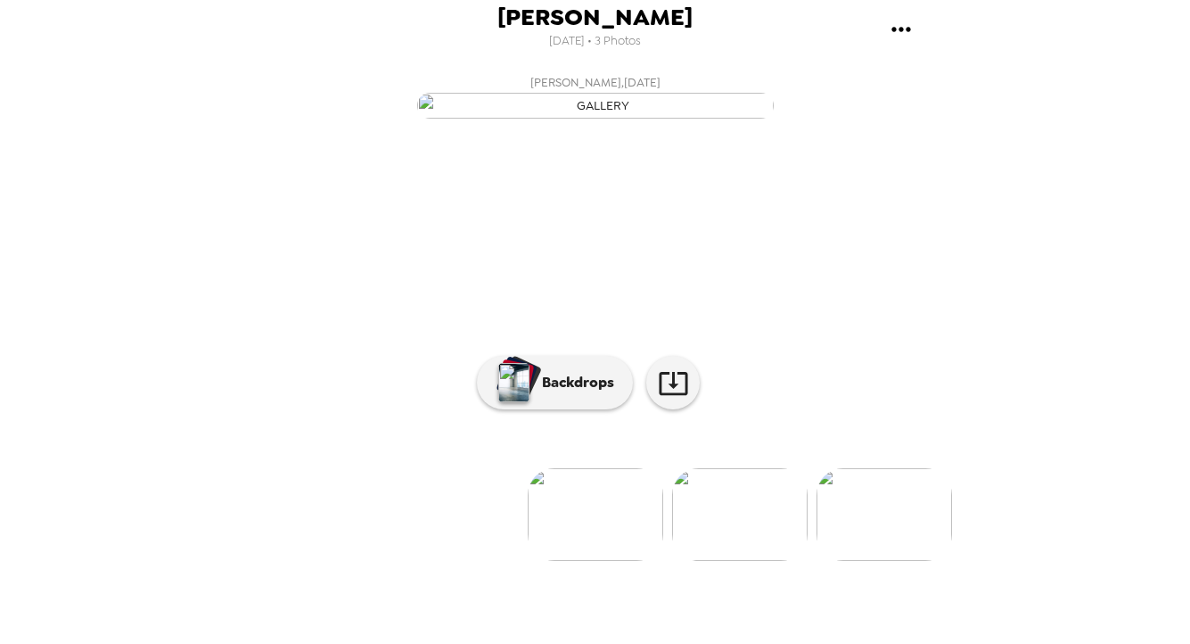
scroll to position [127, 0]
click at [707, 561] on img at bounding box center [739, 514] width 135 height 93
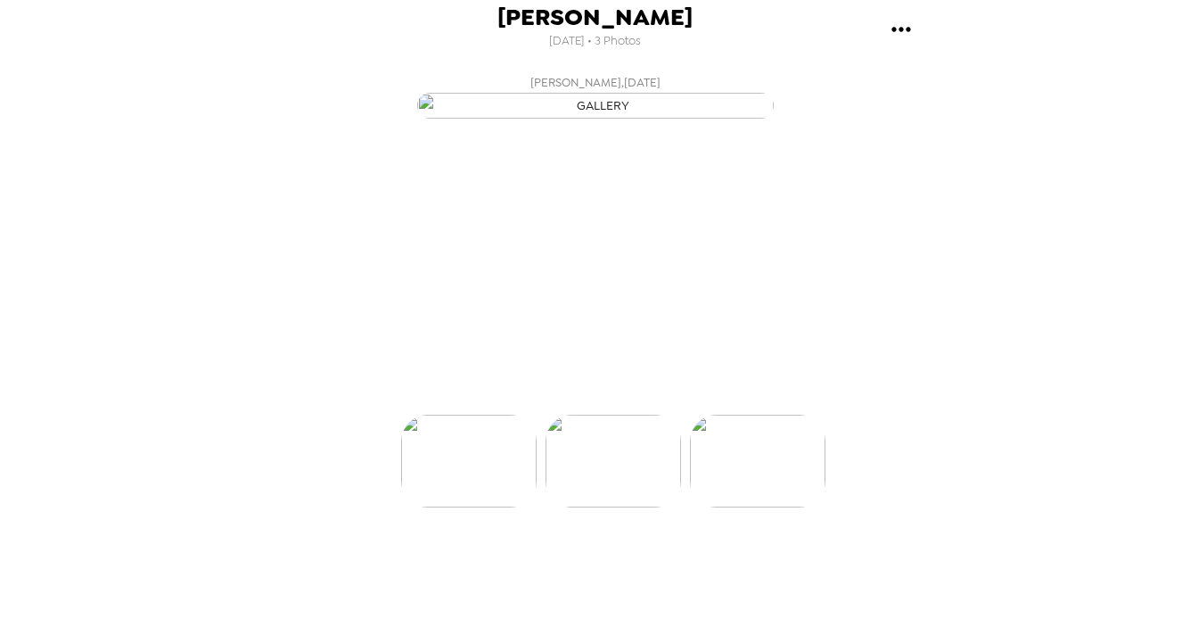
scroll to position [0, 143]
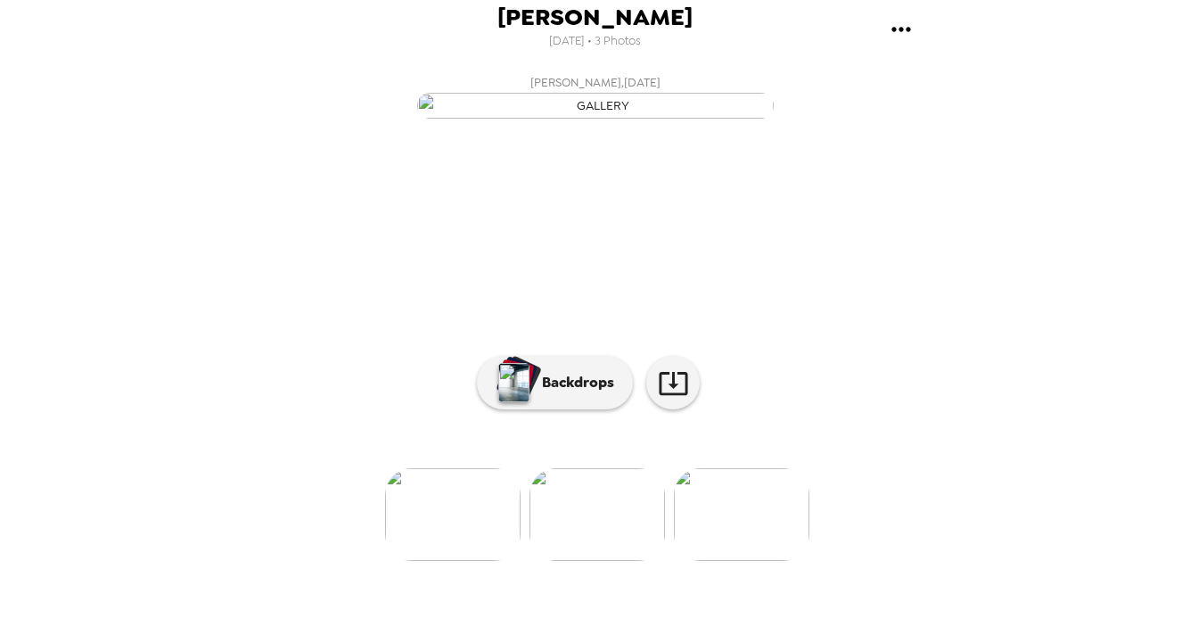
click at [743, 548] on img at bounding box center [741, 514] width 135 height 93
